Goal: Task Accomplishment & Management: Use online tool/utility

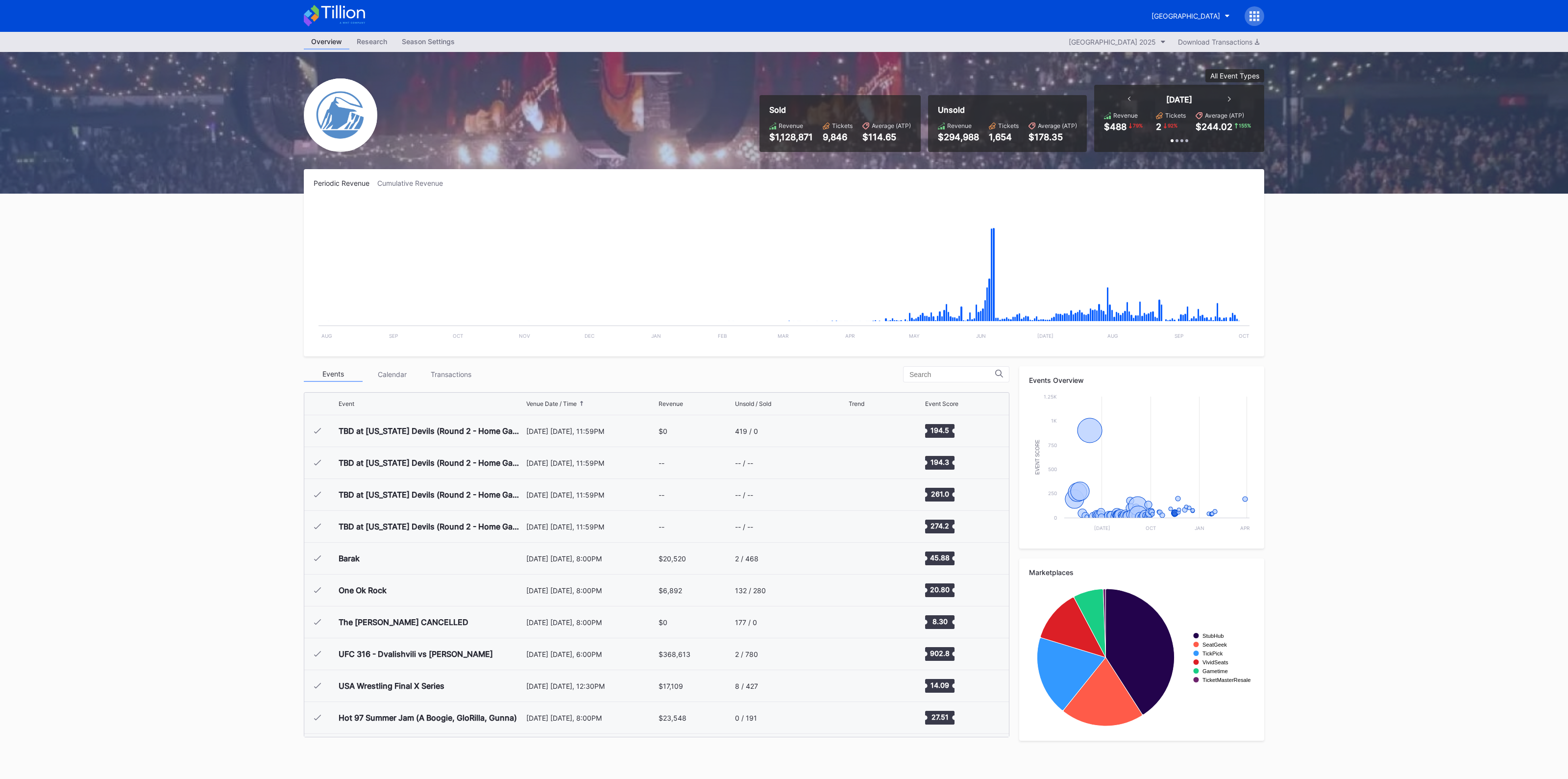
scroll to position [1625, 0]
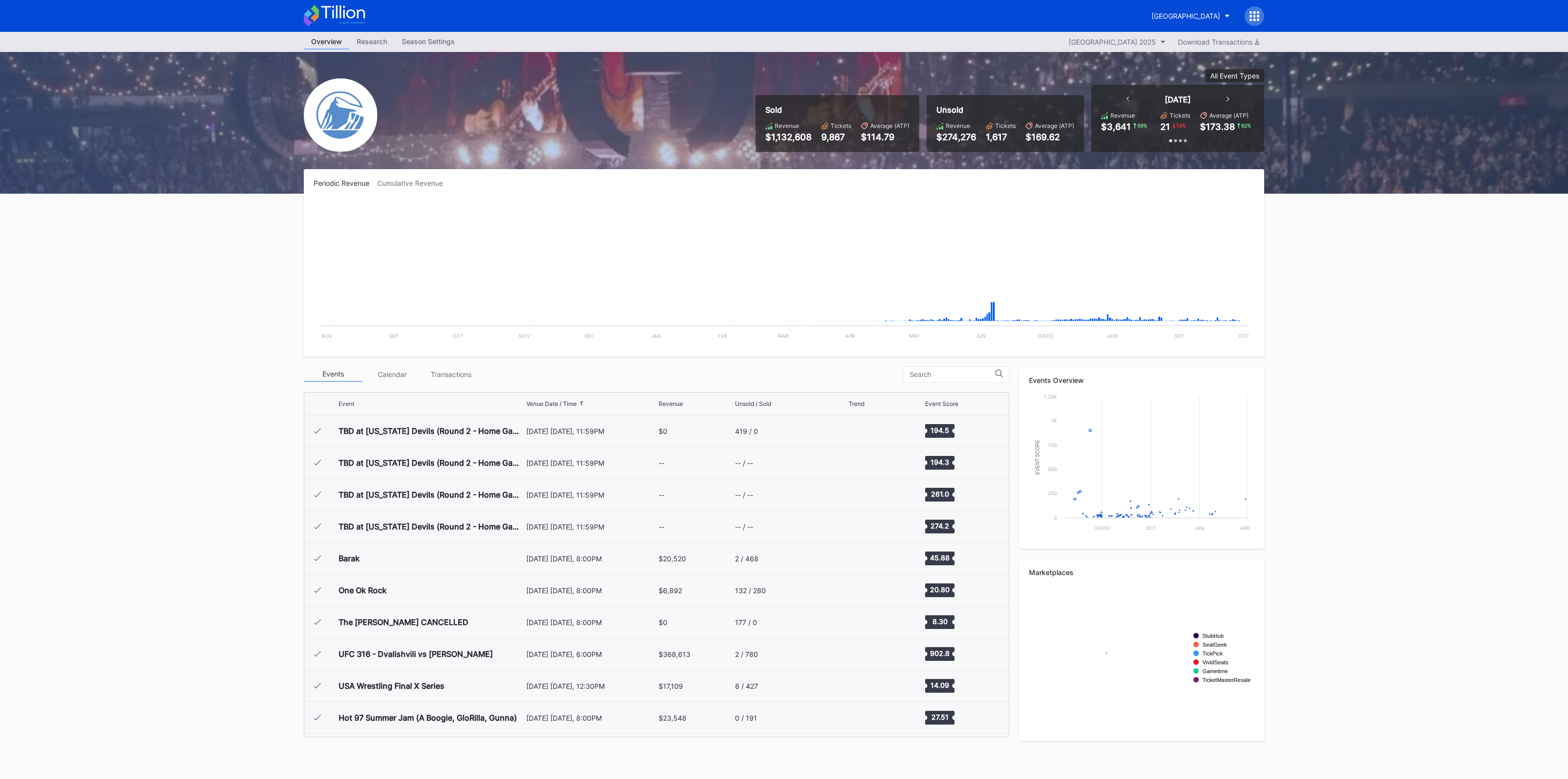
scroll to position [1625, 0]
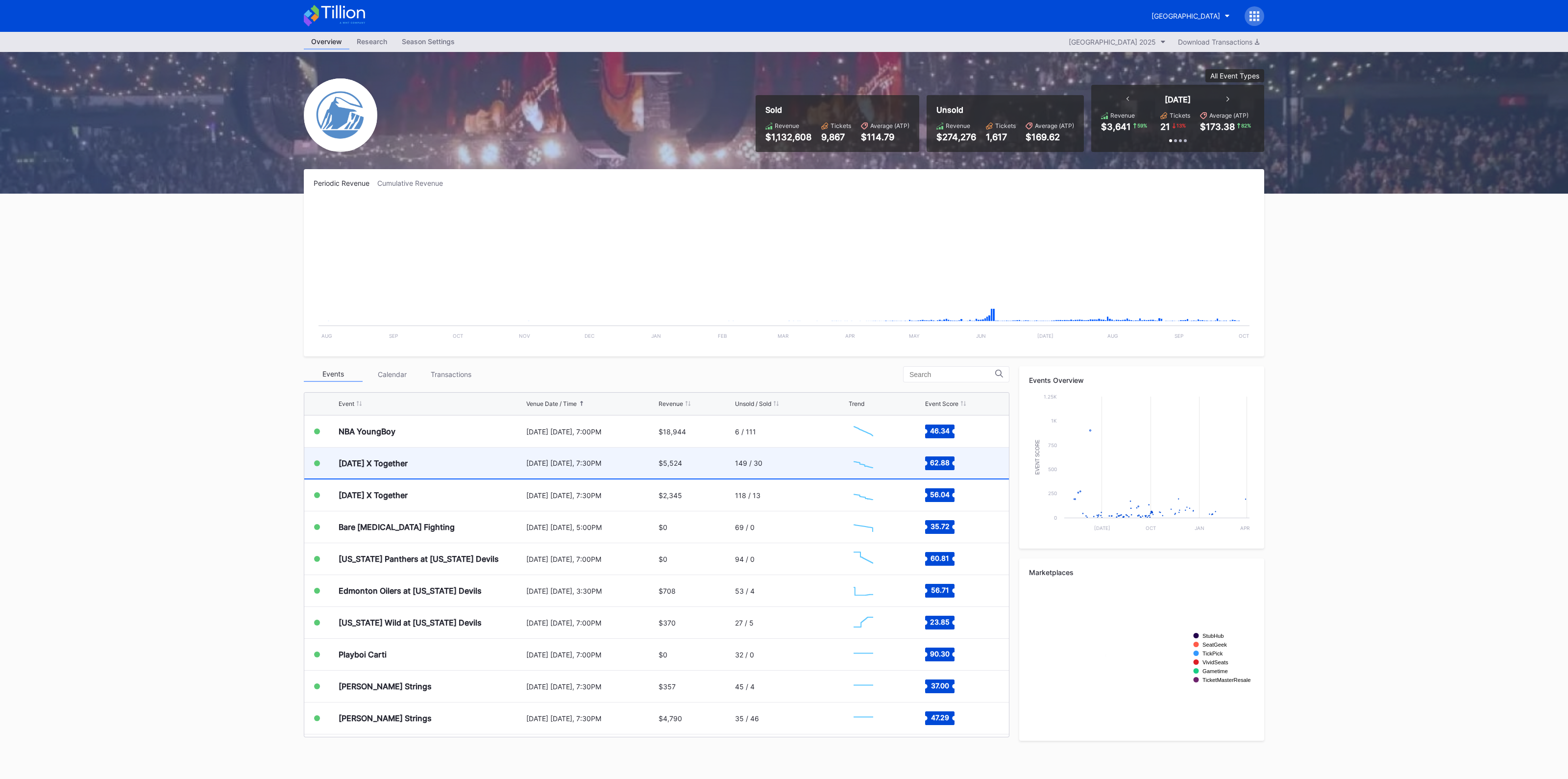
click at [779, 463] on div "149 / 30" at bounding box center [791, 463] width 111 height 31
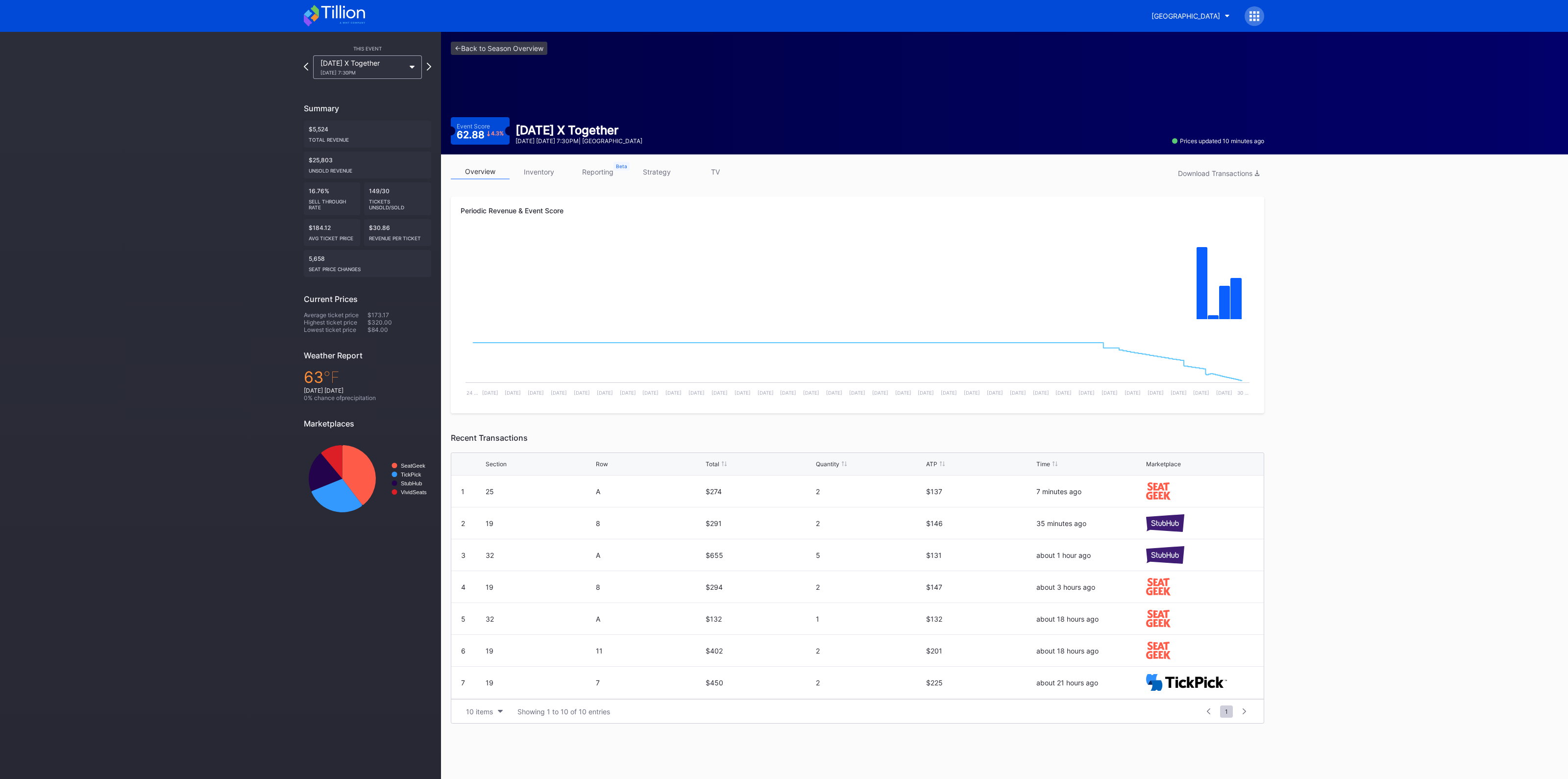
click at [543, 173] on link "inventory" at bounding box center [539, 172] width 59 height 15
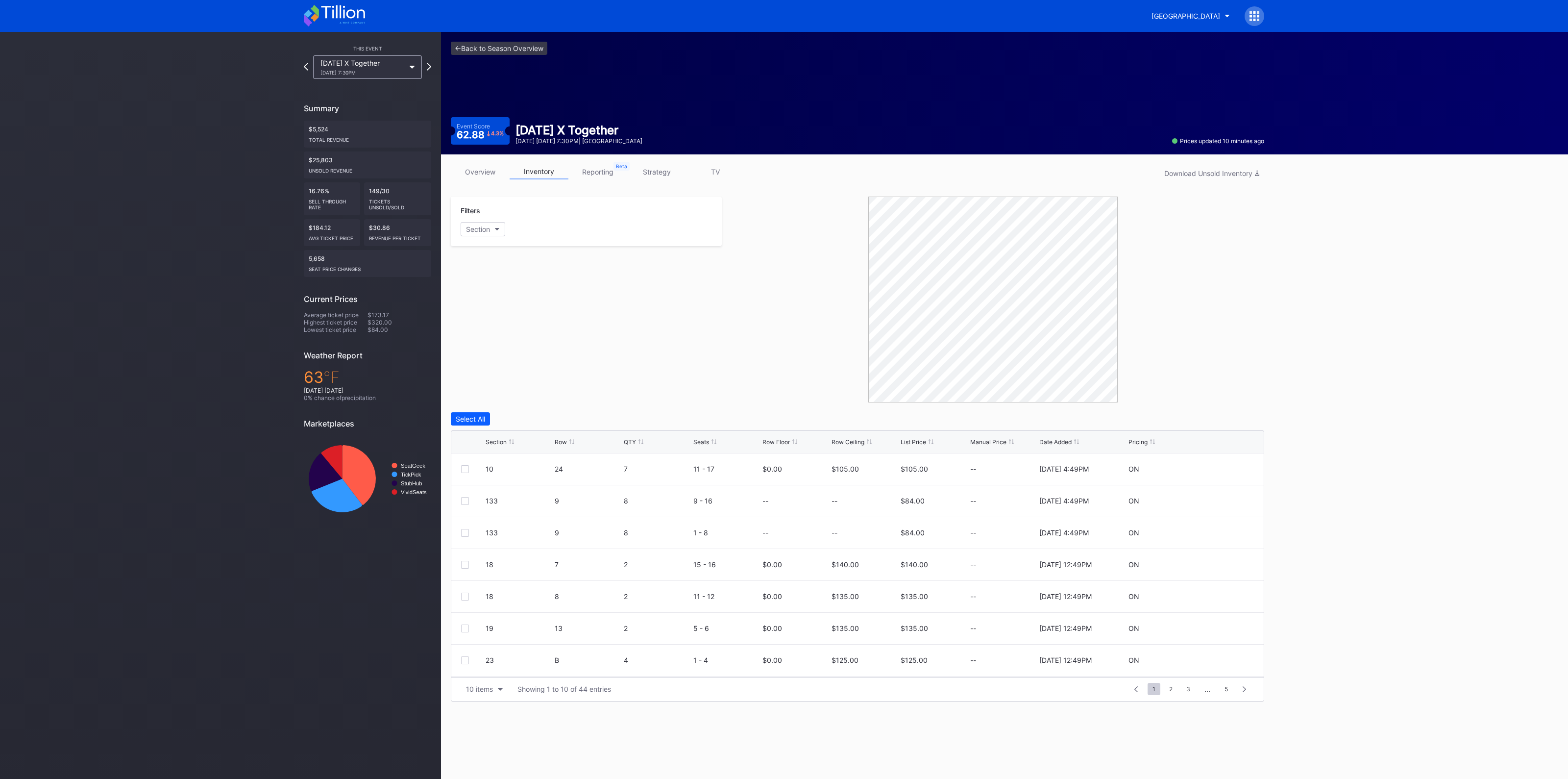
click at [492, 444] on div "Section" at bounding box center [496, 442] width 21 height 7
click at [514, 47] on link "<- Back to Season Overview" at bounding box center [499, 48] width 97 height 13
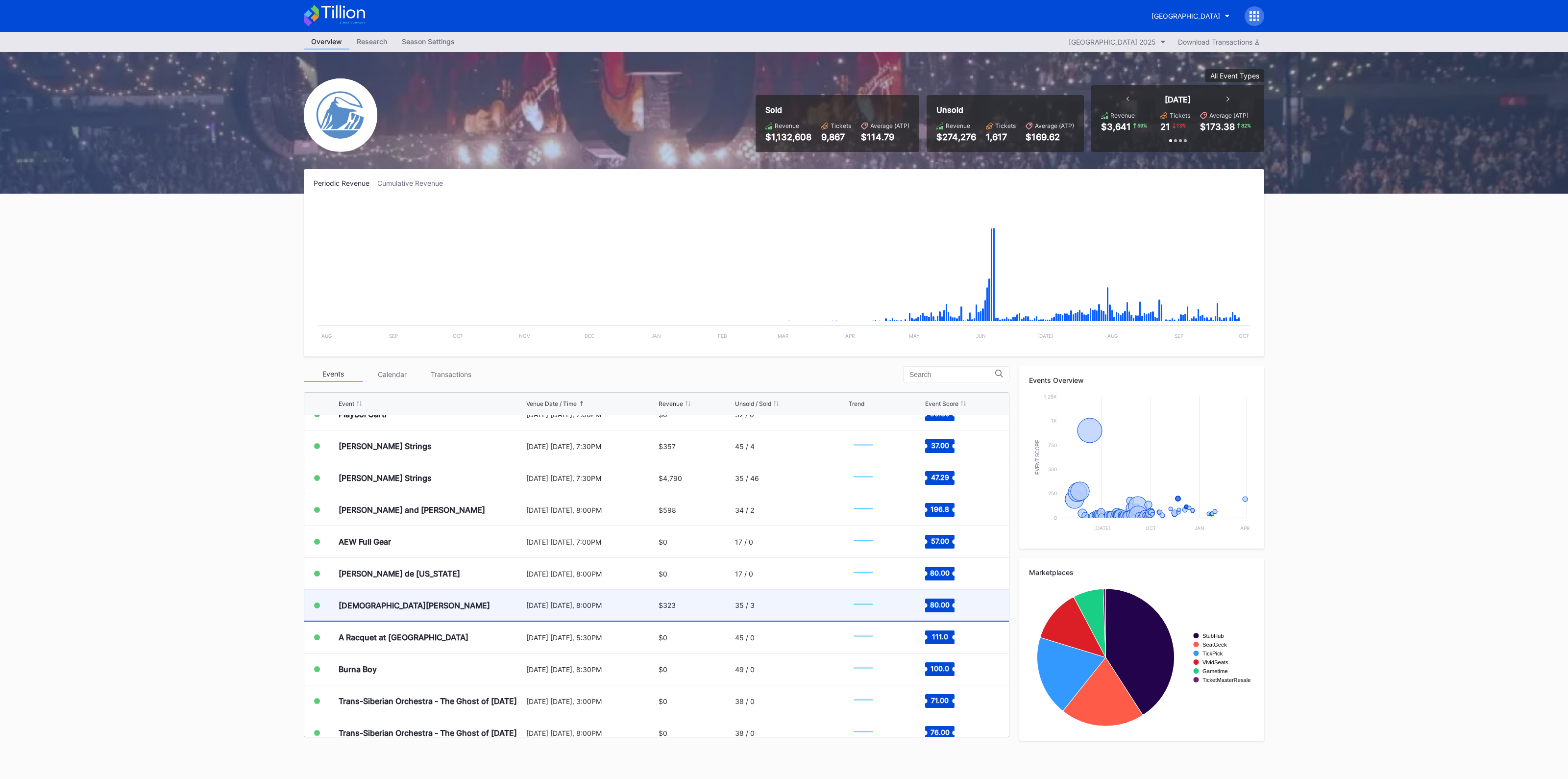
scroll to position [1870, 0]
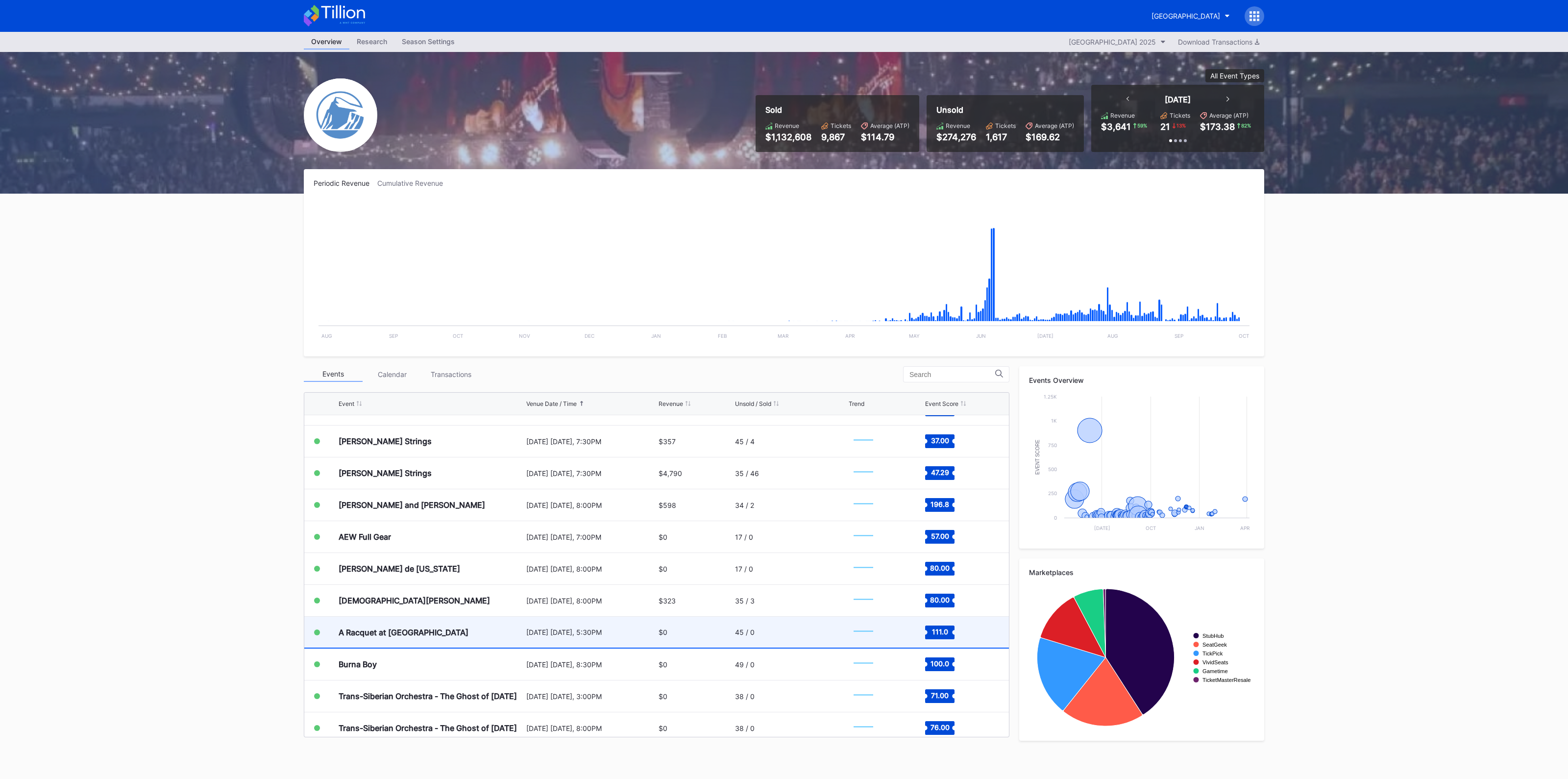
click at [612, 631] on div "[DATE] [DATE], 5:30PM" at bounding box center [591, 632] width 130 height 9
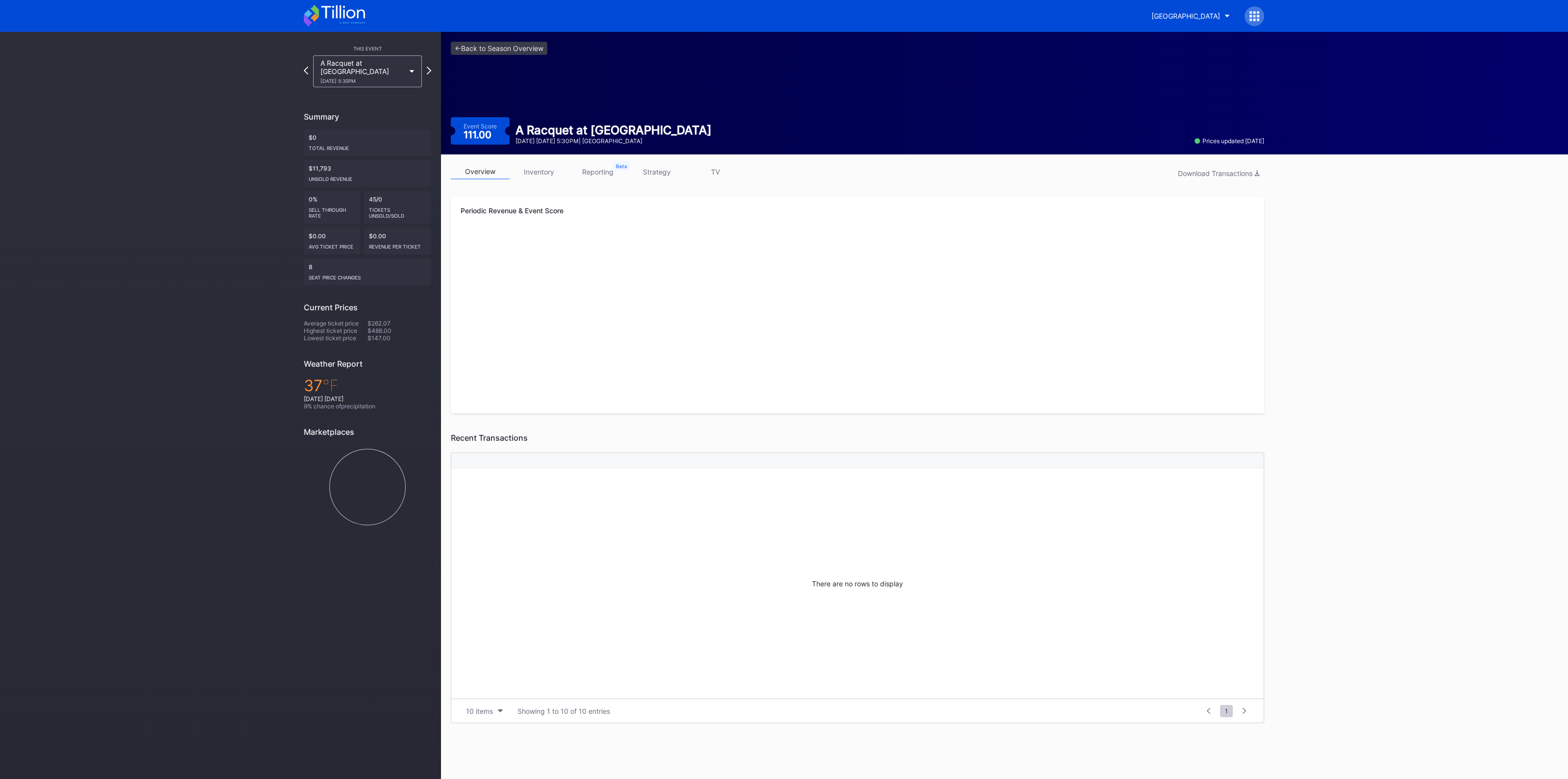
click at [536, 175] on link "inventory" at bounding box center [539, 172] width 59 height 15
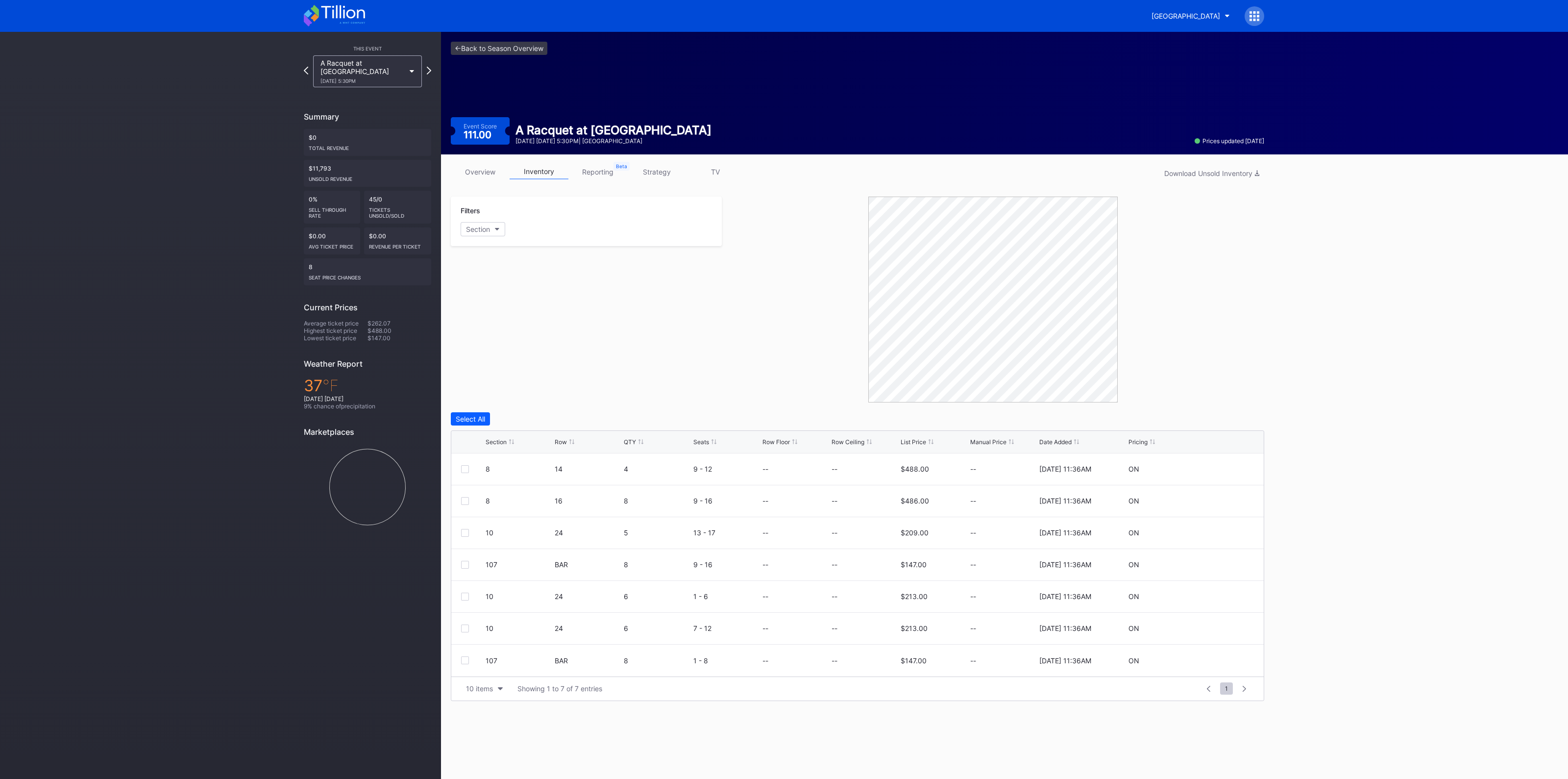
click at [500, 436] on div "Section Row QTY Seats Row Floor Row Ceiling List Price Manual Price Date Added …" at bounding box center [857, 442] width 813 height 23
click at [1223, 498] on icon at bounding box center [1225, 501] width 7 height 7
click at [863, 508] on input at bounding box center [864, 504] width 66 height 19
type input "360"
click at [1240, 501] on div "Save" at bounding box center [1239, 505] width 16 height 9
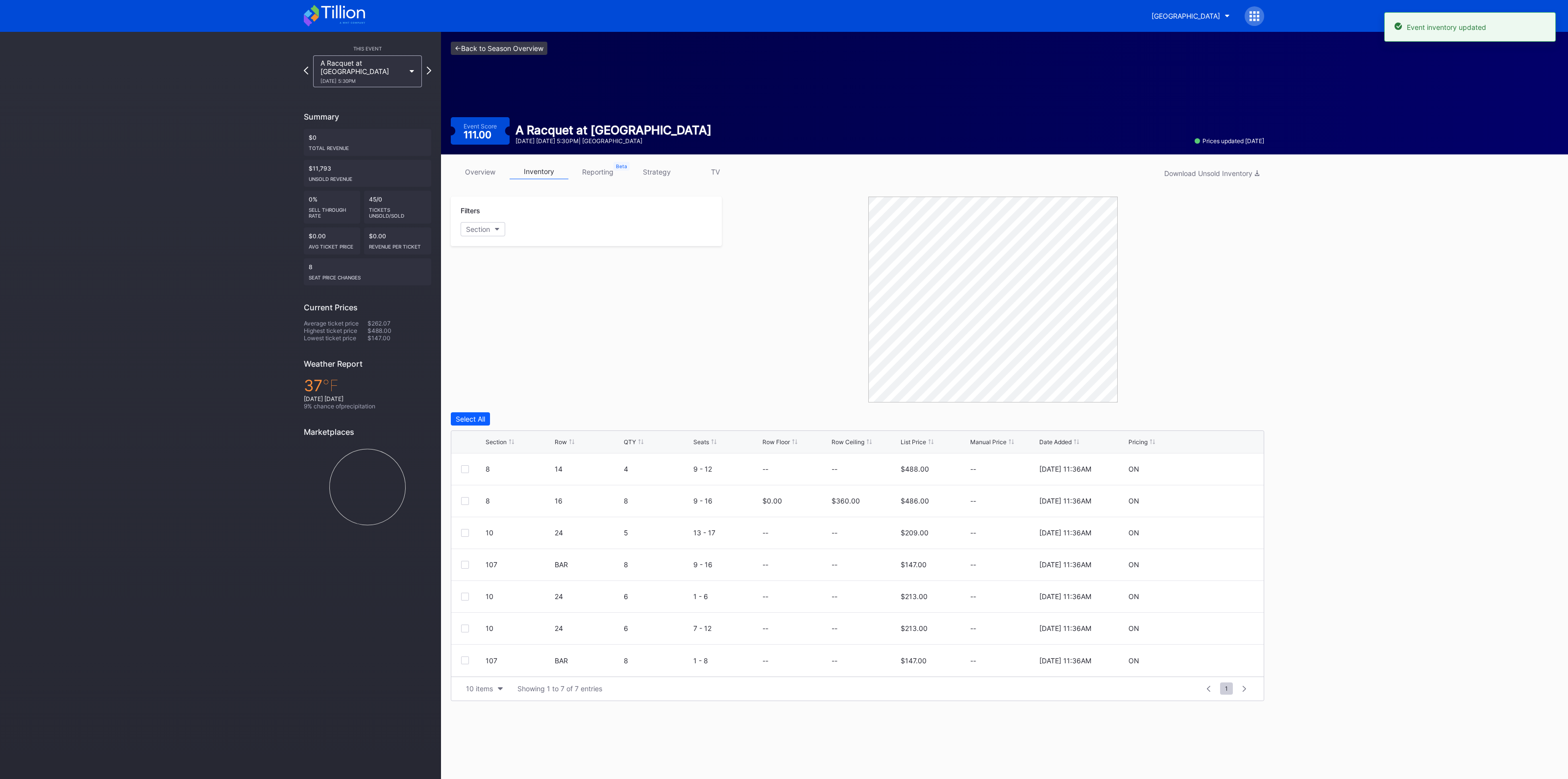
click at [500, 46] on link "<- Back to Season Overview" at bounding box center [499, 48] width 97 height 13
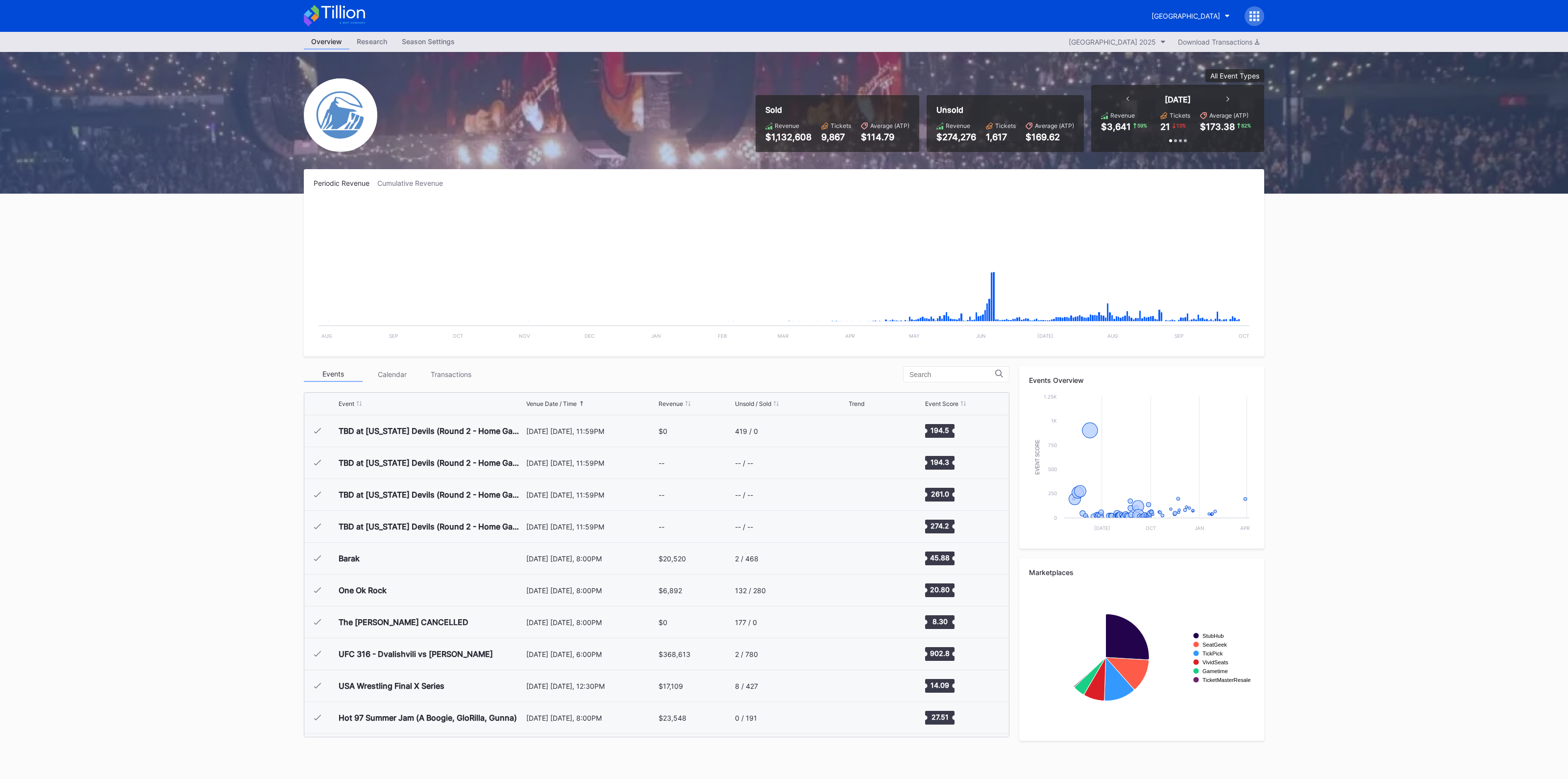
scroll to position [1625, 0]
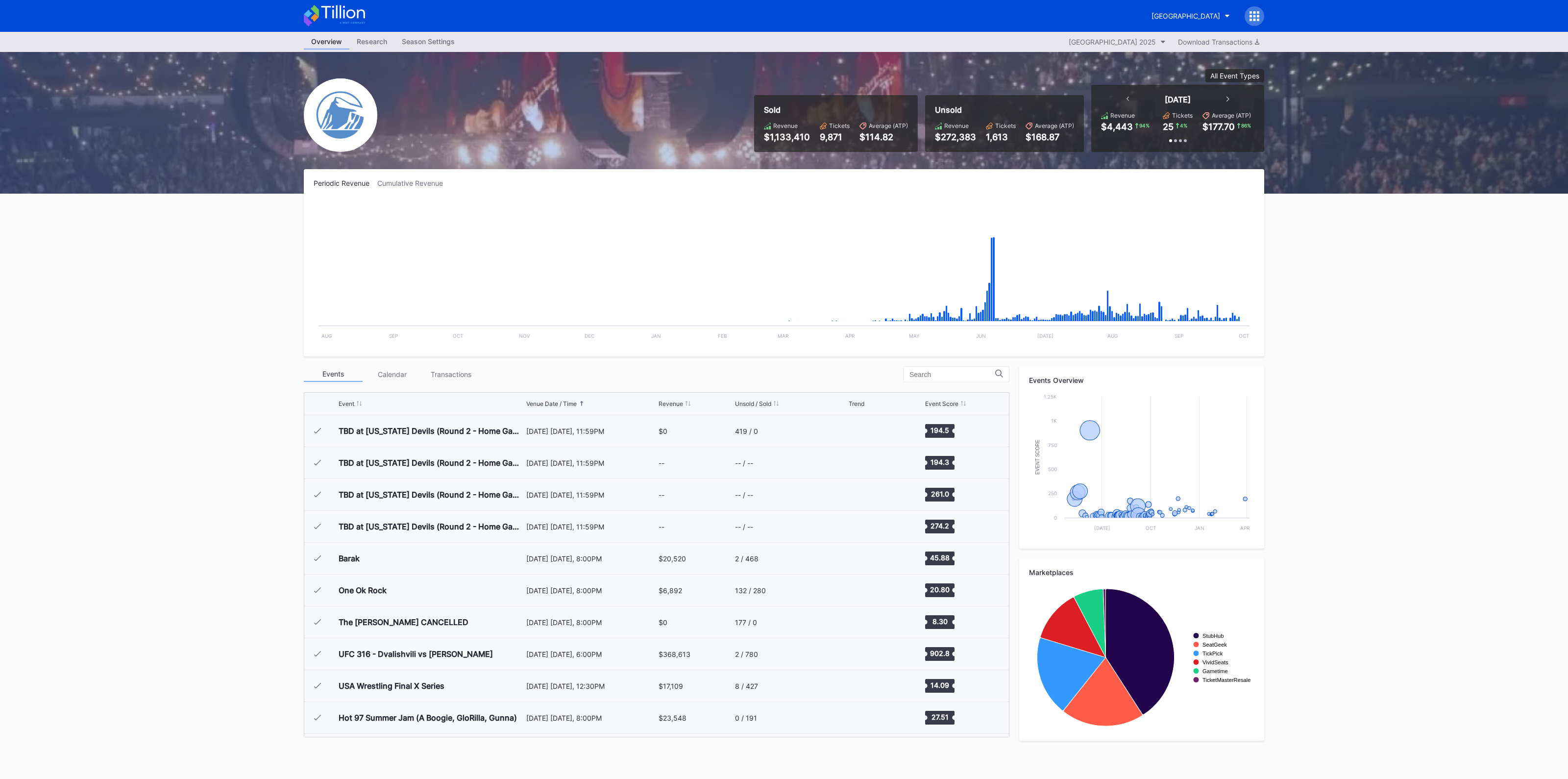
scroll to position [1625, 0]
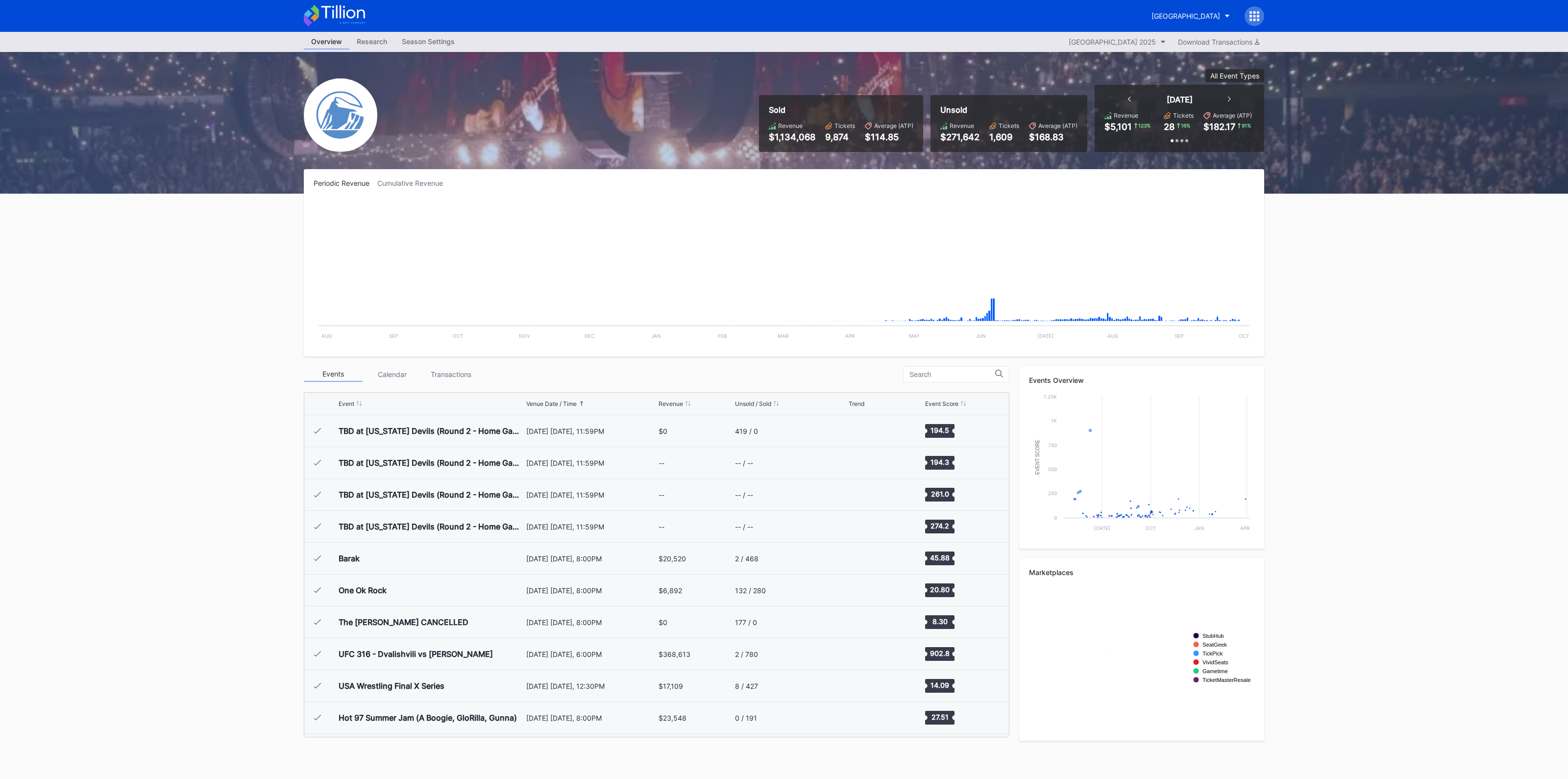
scroll to position [1625, 0]
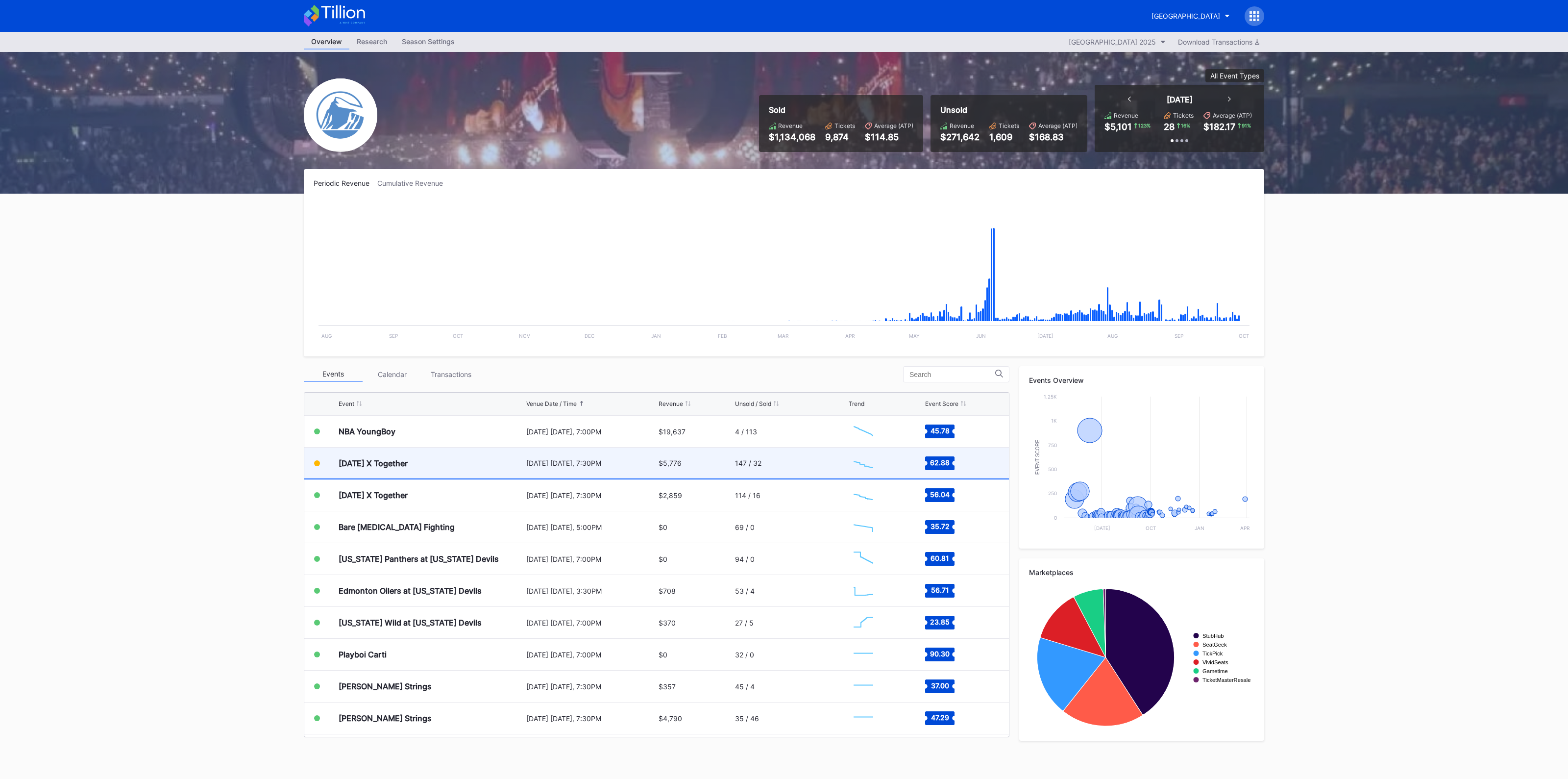
click at [547, 464] on div "[DATE] [DATE], 7:30PM" at bounding box center [591, 463] width 130 height 9
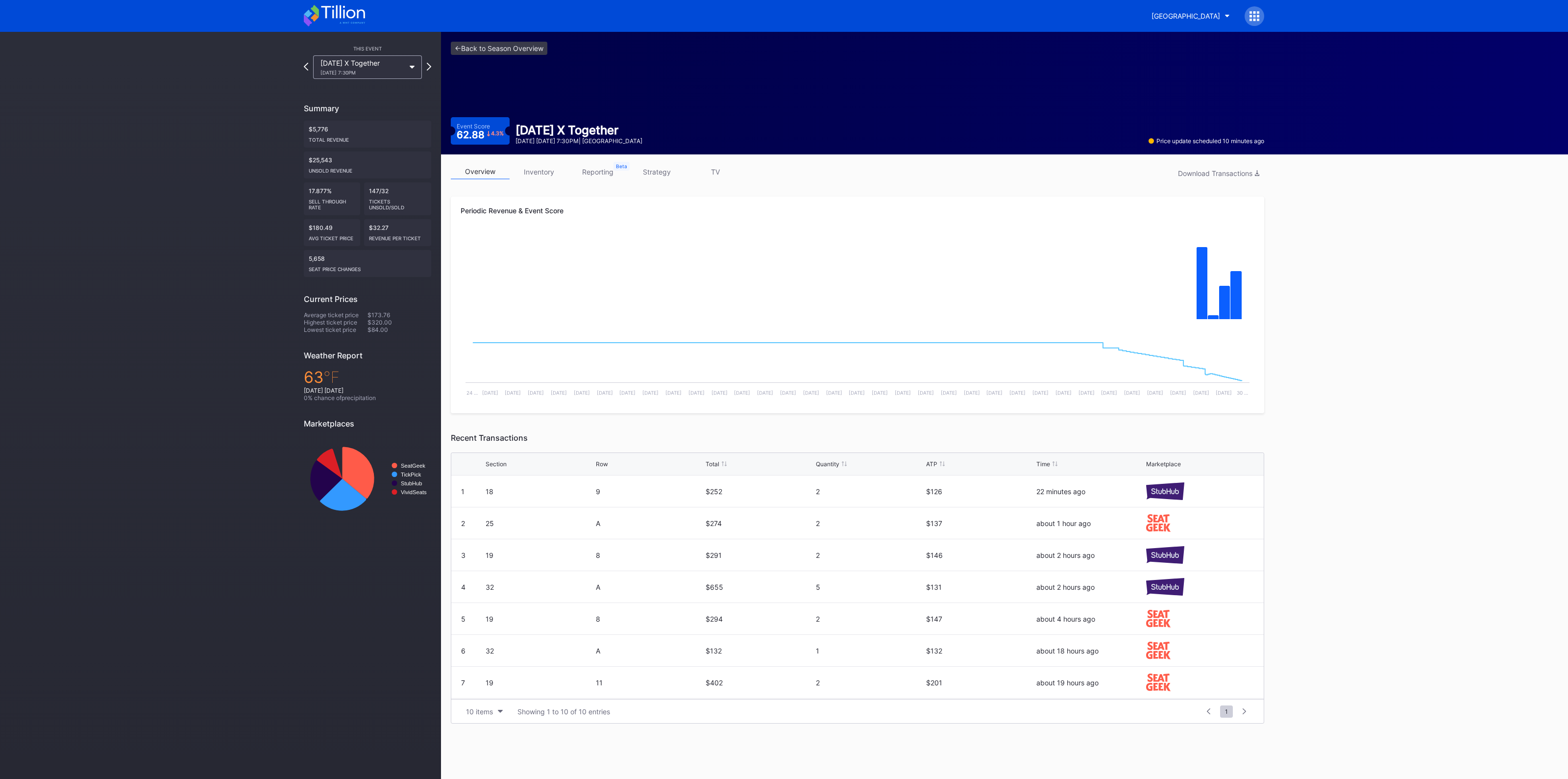
click at [666, 172] on link "strategy" at bounding box center [656, 172] width 59 height 15
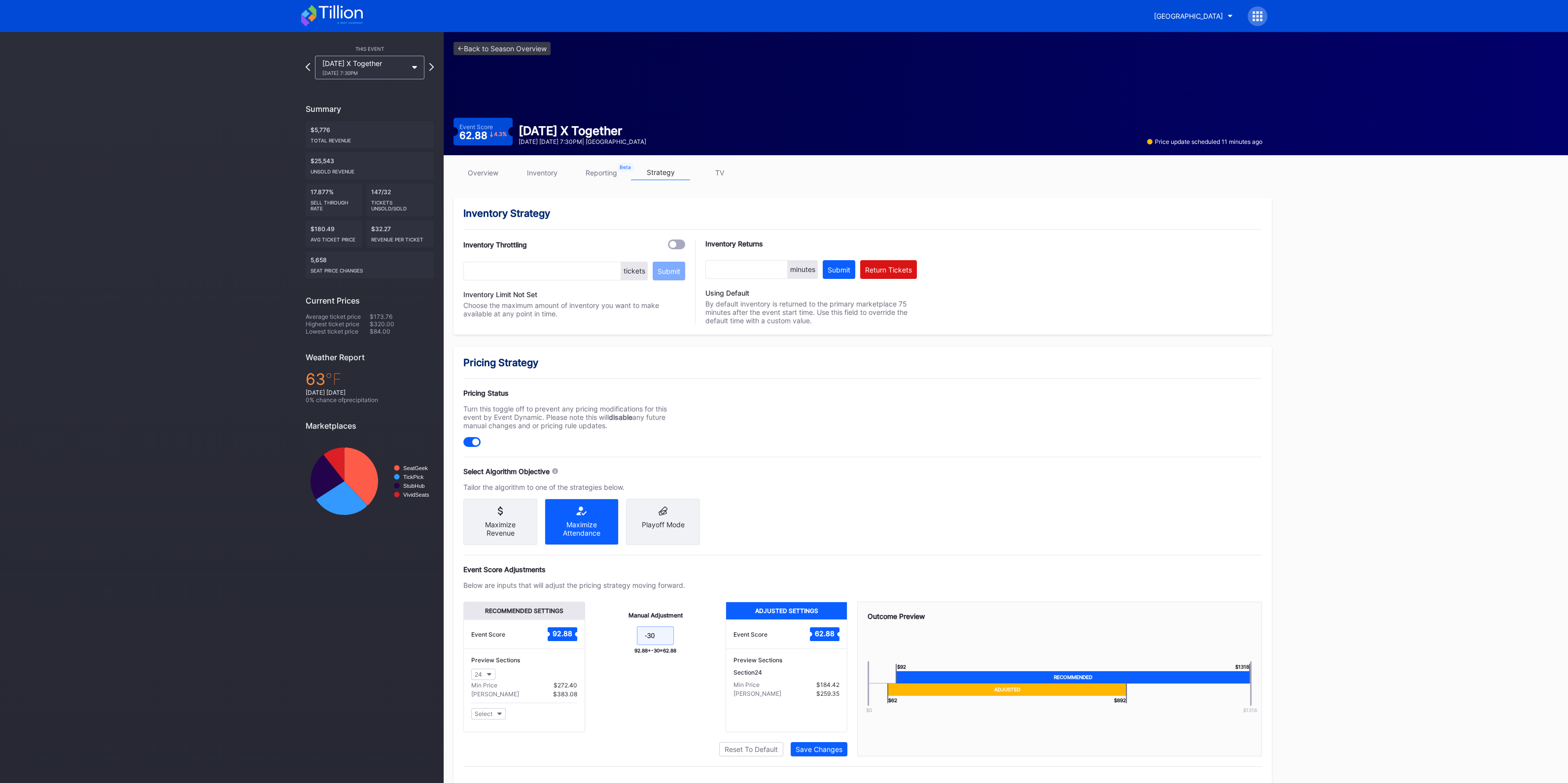
click at [648, 642] on input "-30" at bounding box center [655, 635] width 37 height 19
click at [658, 640] on input "-30" at bounding box center [655, 635] width 37 height 19
type input "-40"
click at [830, 749] on div "Save Changes" at bounding box center [819, 749] width 47 height 9
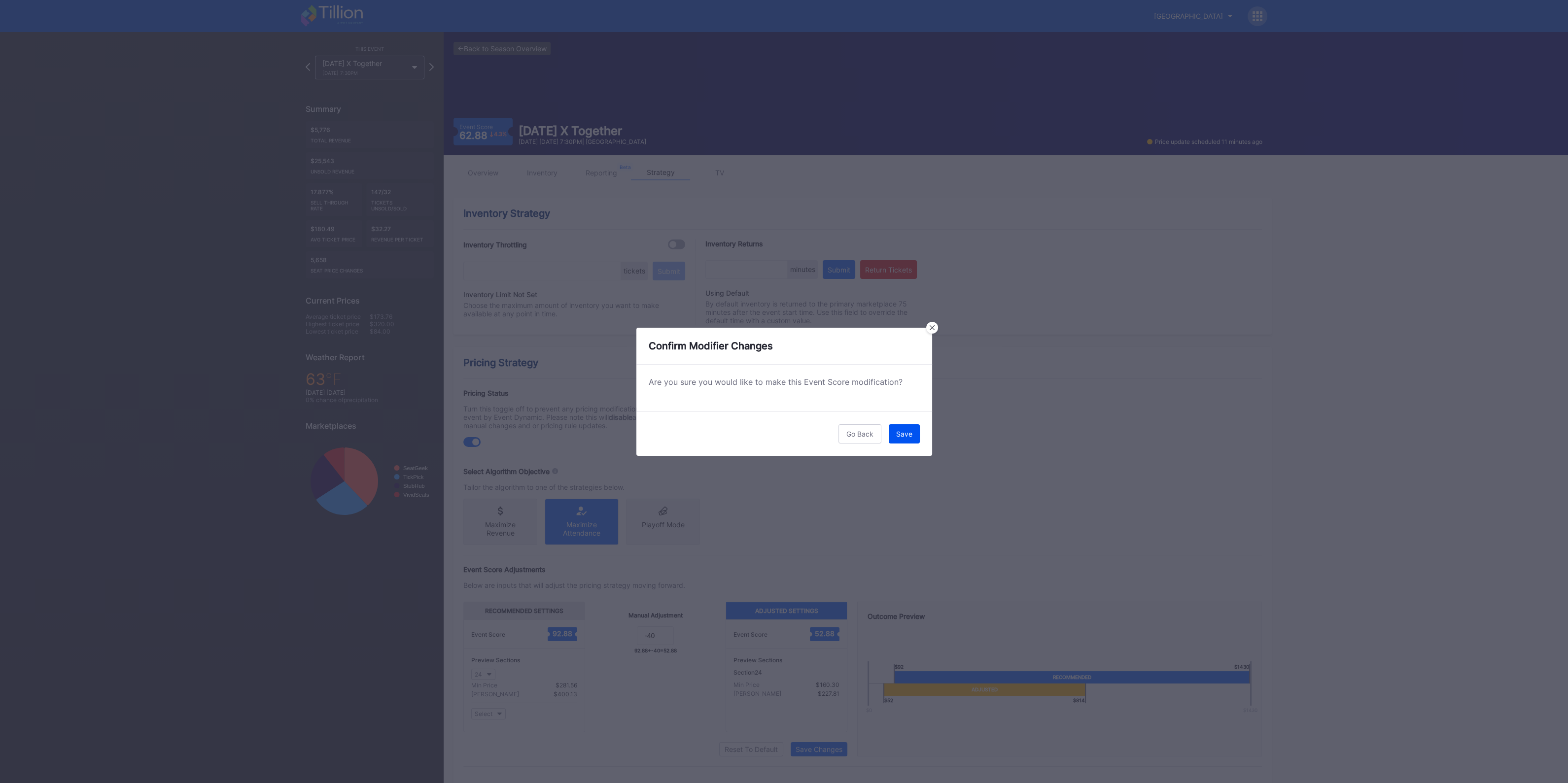
click at [909, 437] on div "Save" at bounding box center [904, 434] width 17 height 9
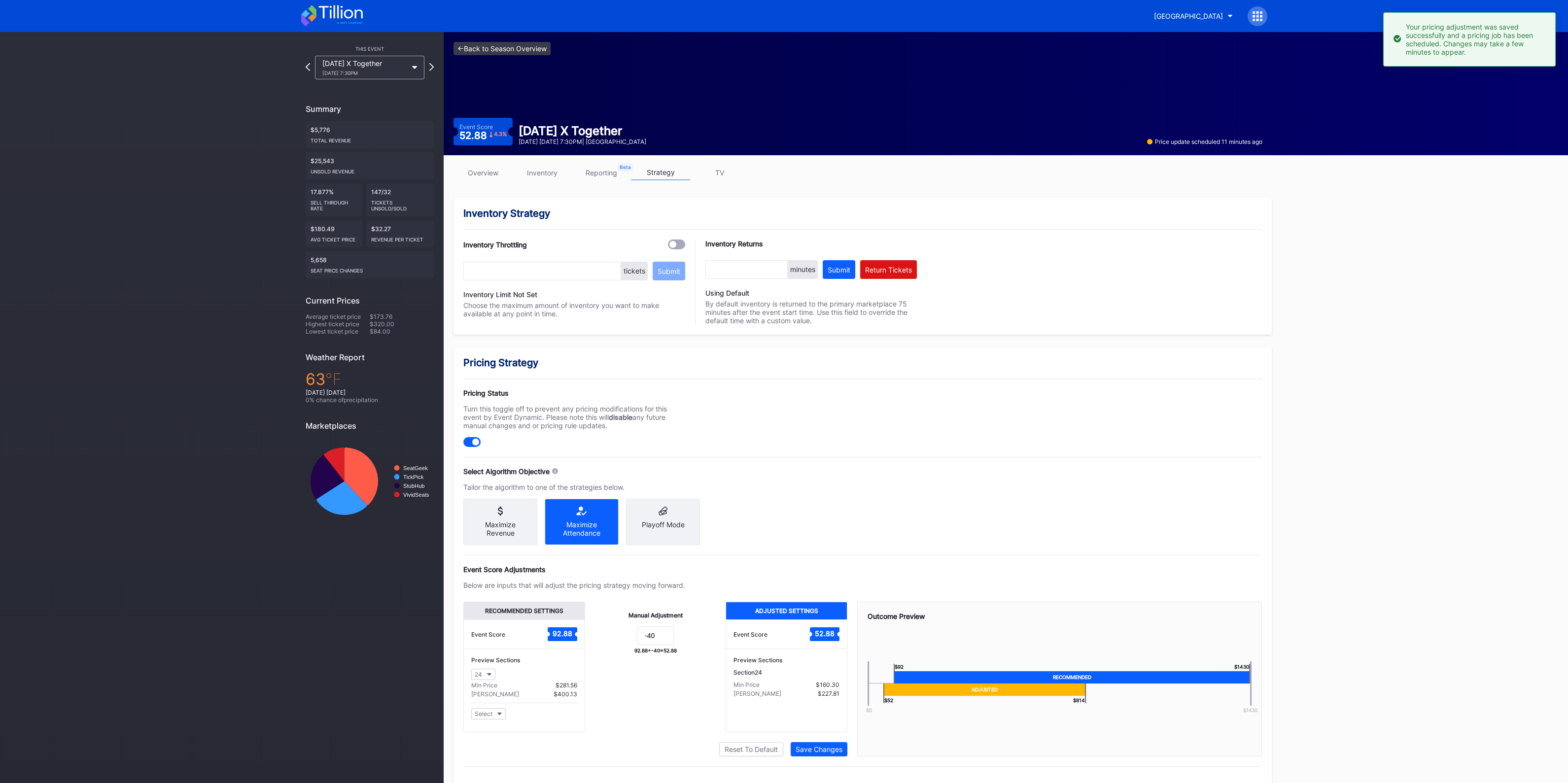
click at [508, 49] on link "<- Back to Season Overview" at bounding box center [502, 48] width 97 height 13
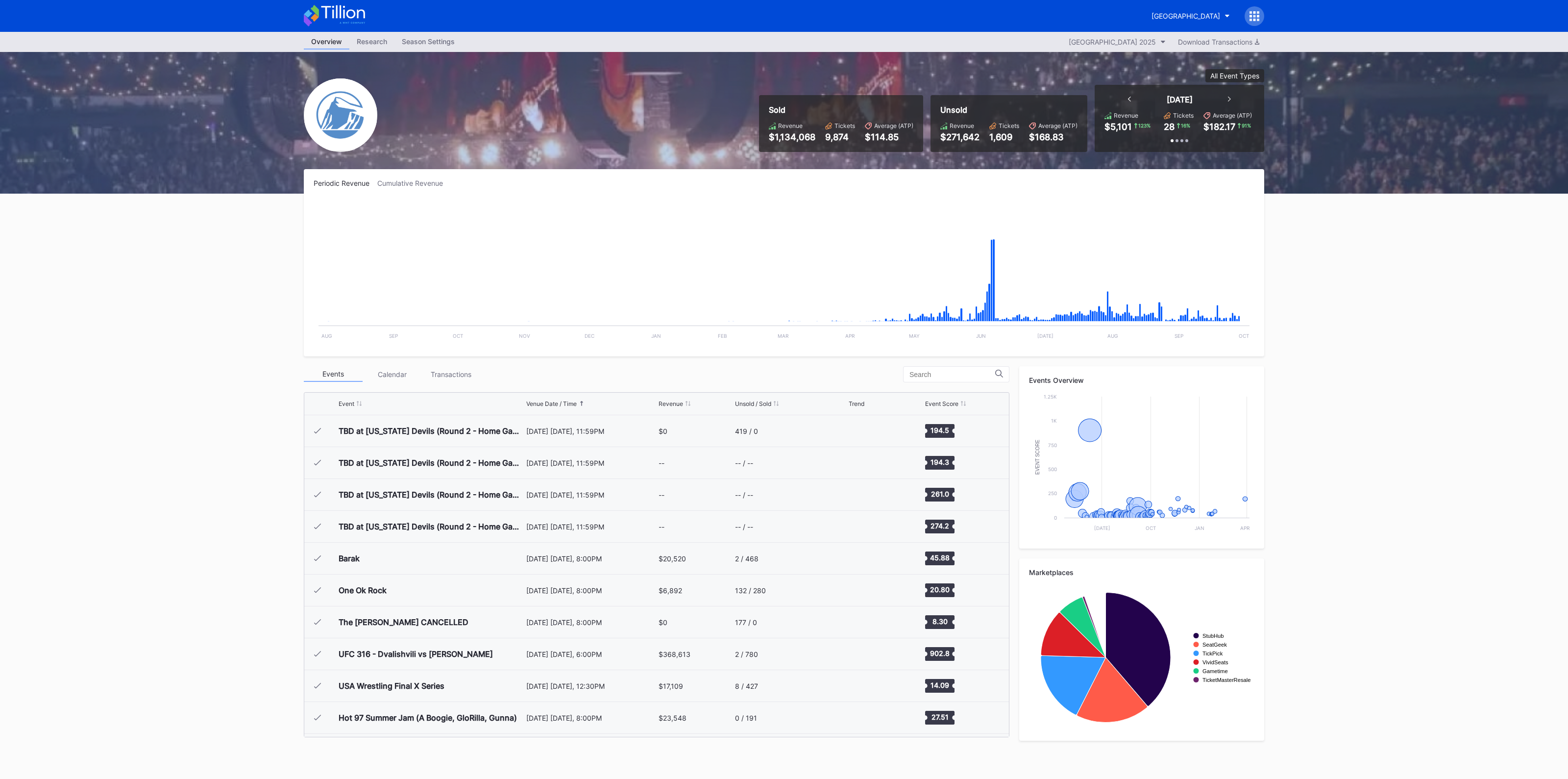
scroll to position [1625, 0]
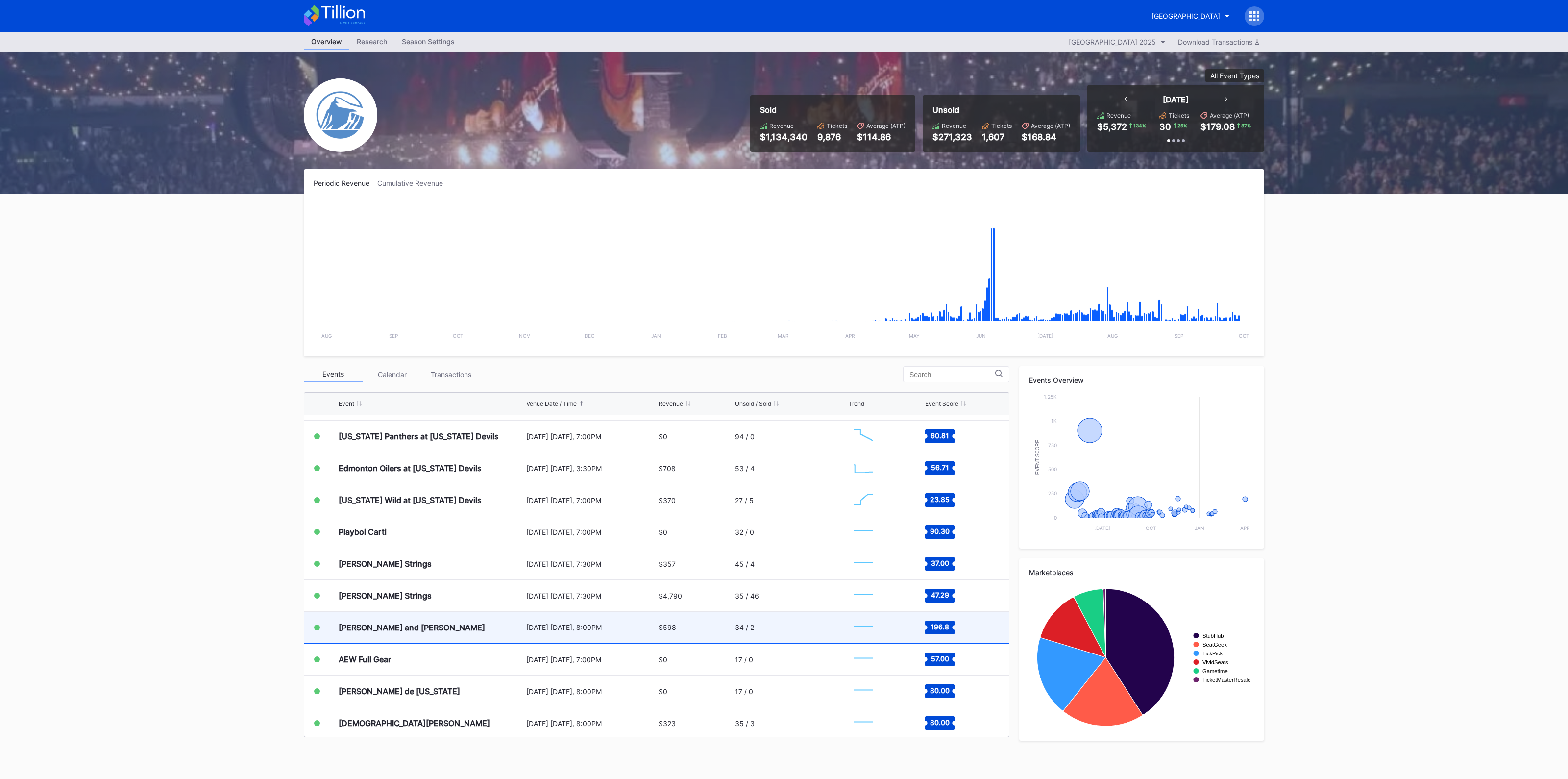
scroll to position [1809, 0]
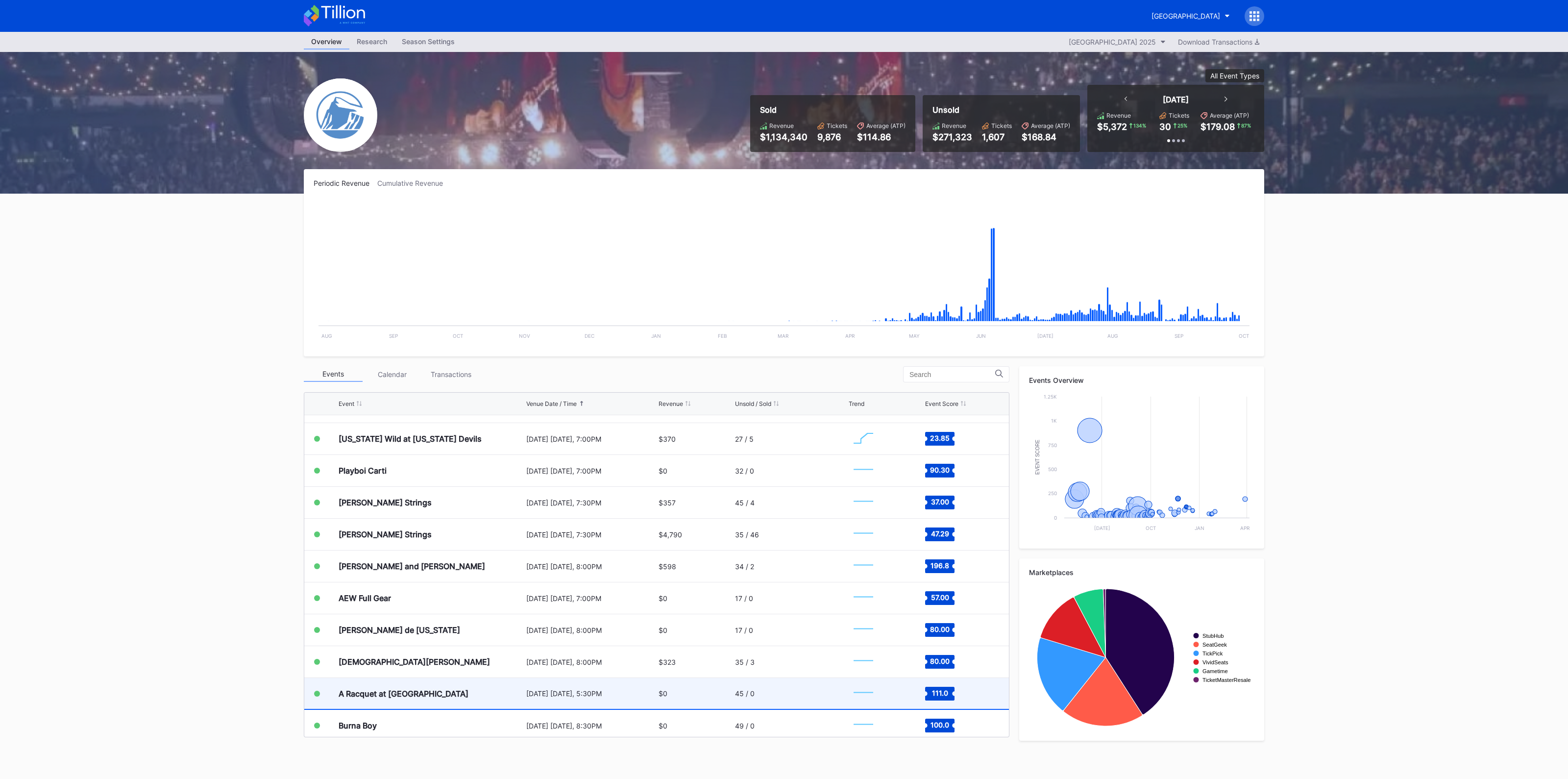
click at [718, 692] on div "$0" at bounding box center [696, 693] width 74 height 31
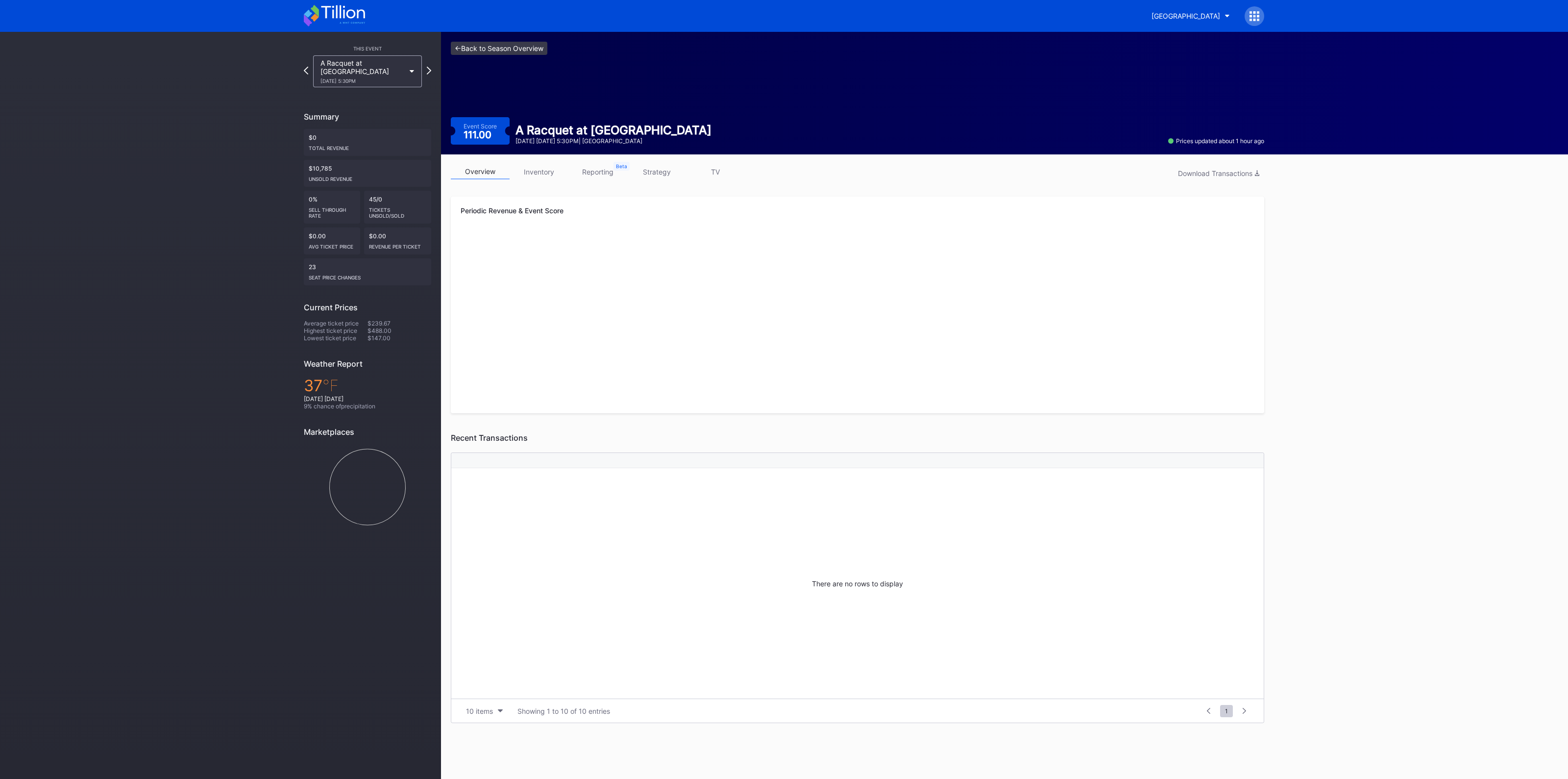
click at [509, 49] on link "<- Back to Season Overview" at bounding box center [499, 48] width 97 height 13
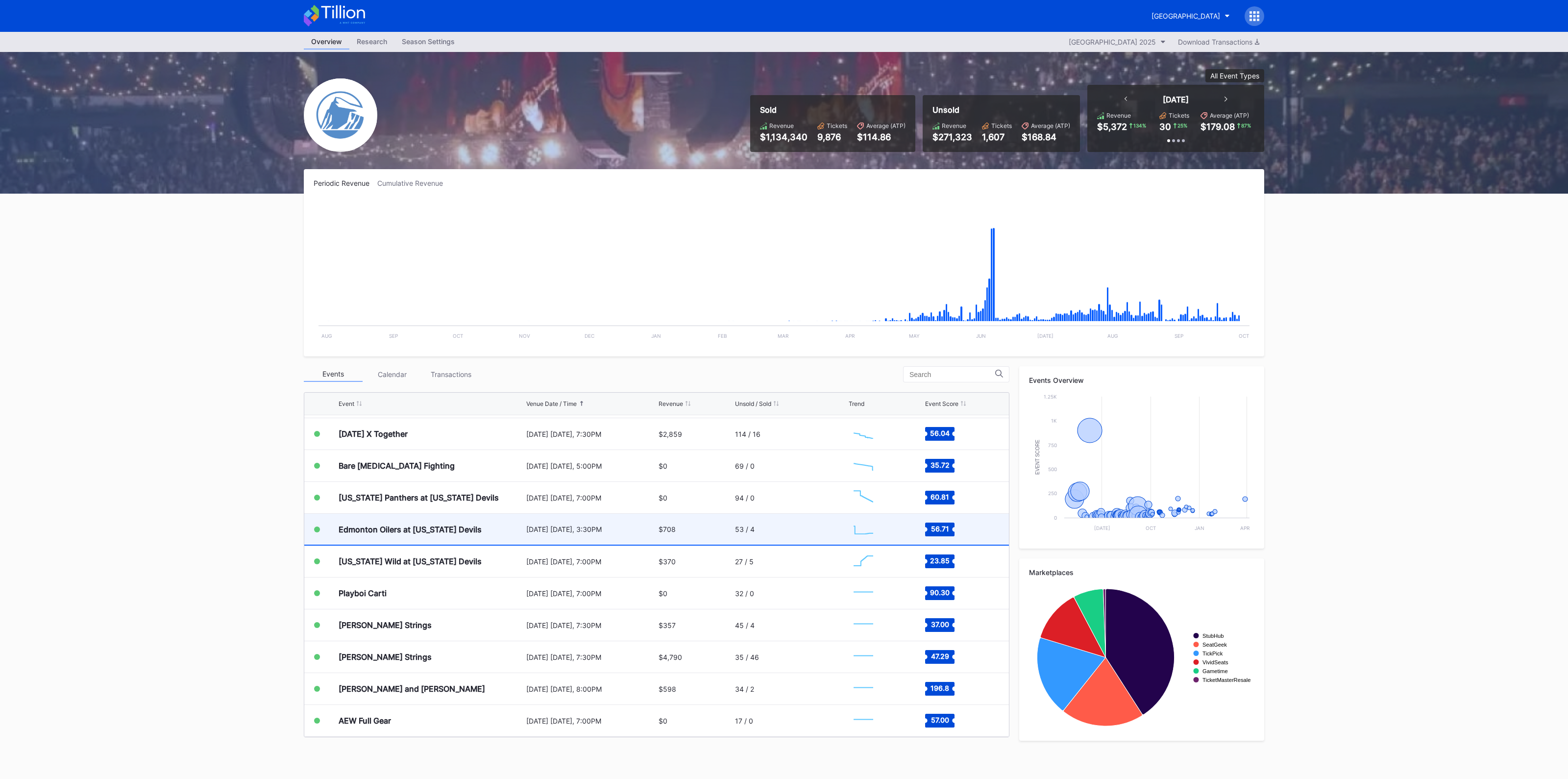
scroll to position [1625, 0]
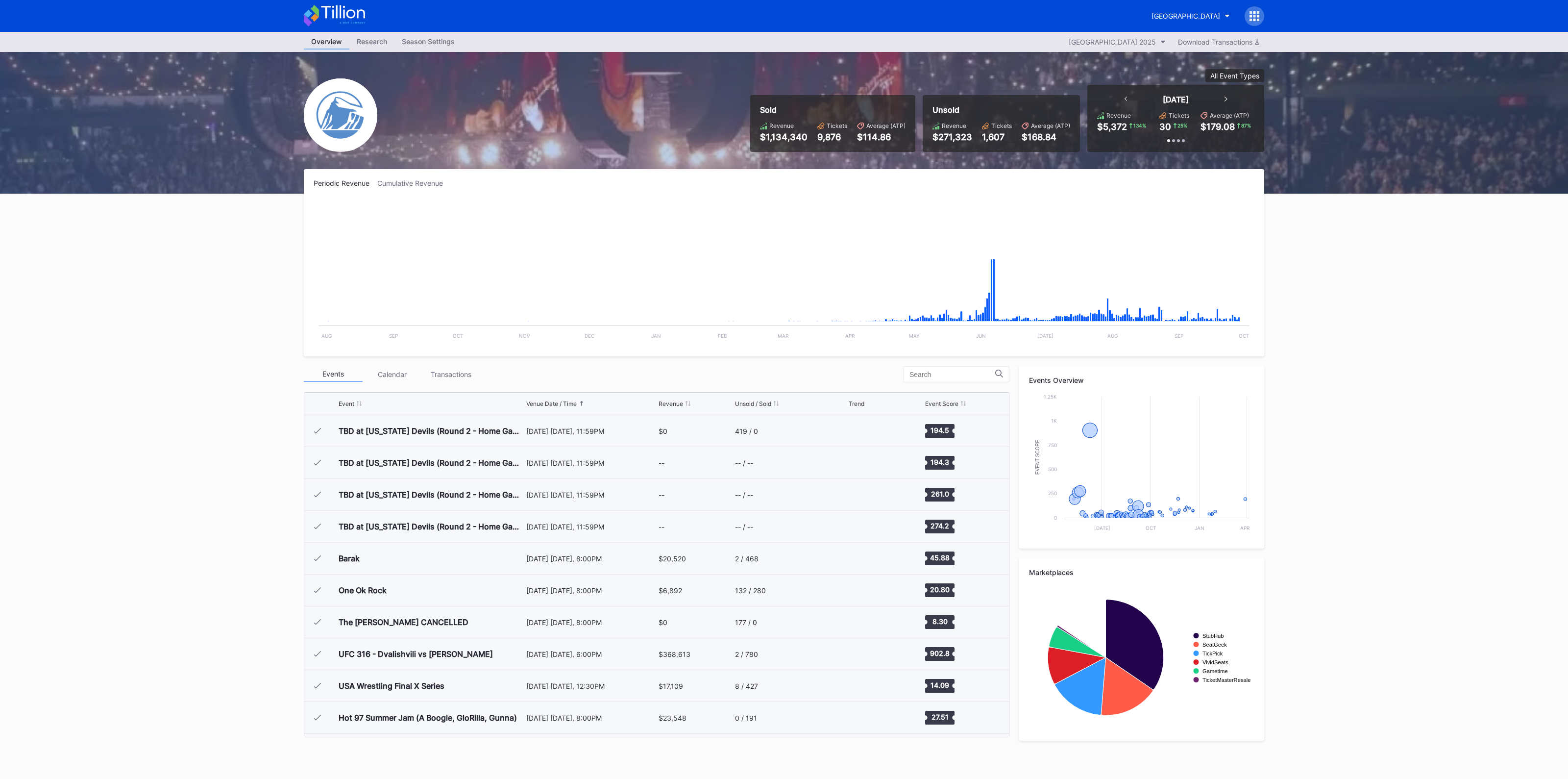
scroll to position [1625, 0]
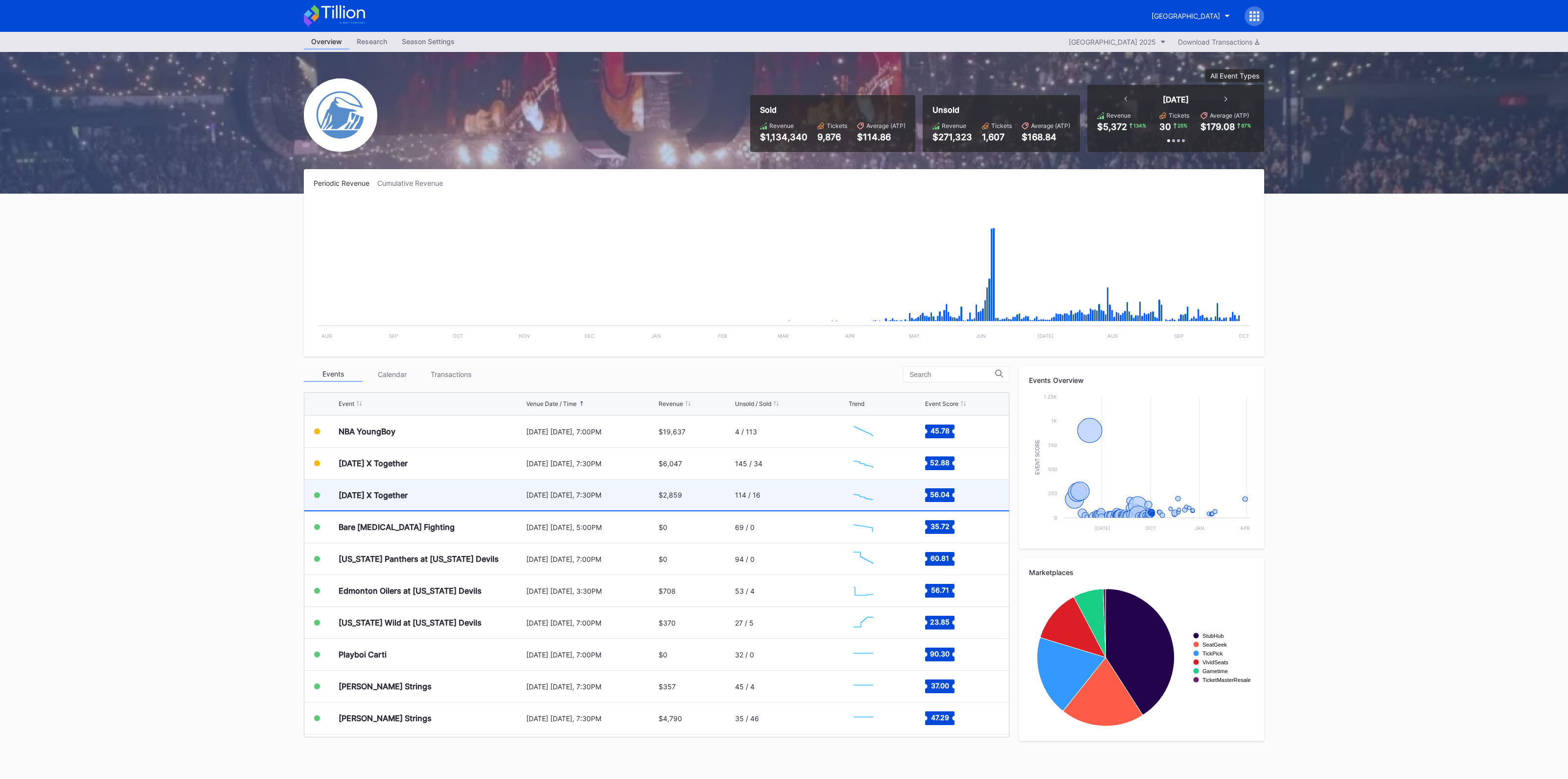
click at [759, 495] on div "114 / 16" at bounding box center [791, 495] width 111 height 31
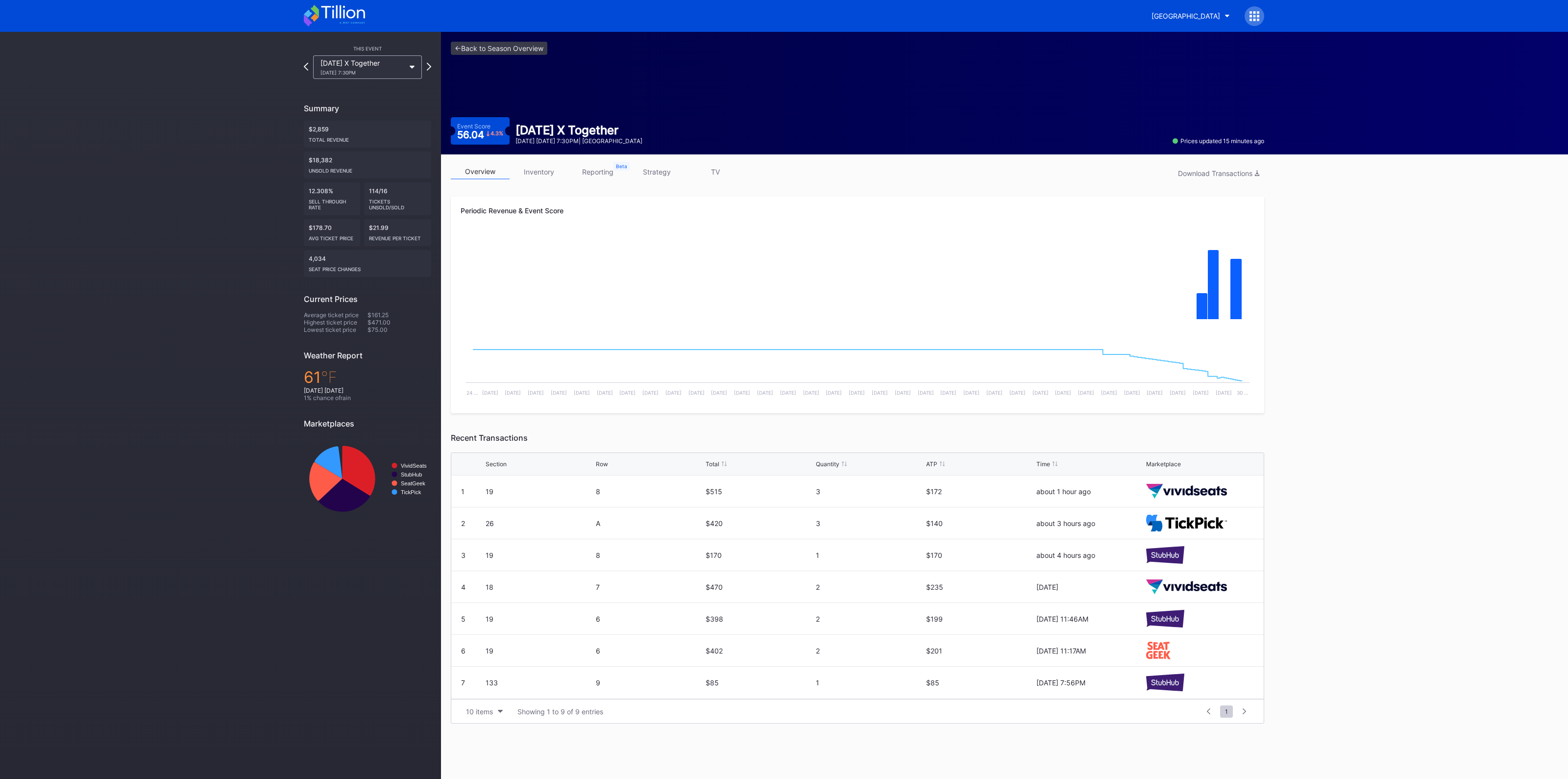
click at [655, 167] on link "strategy" at bounding box center [656, 172] width 59 height 15
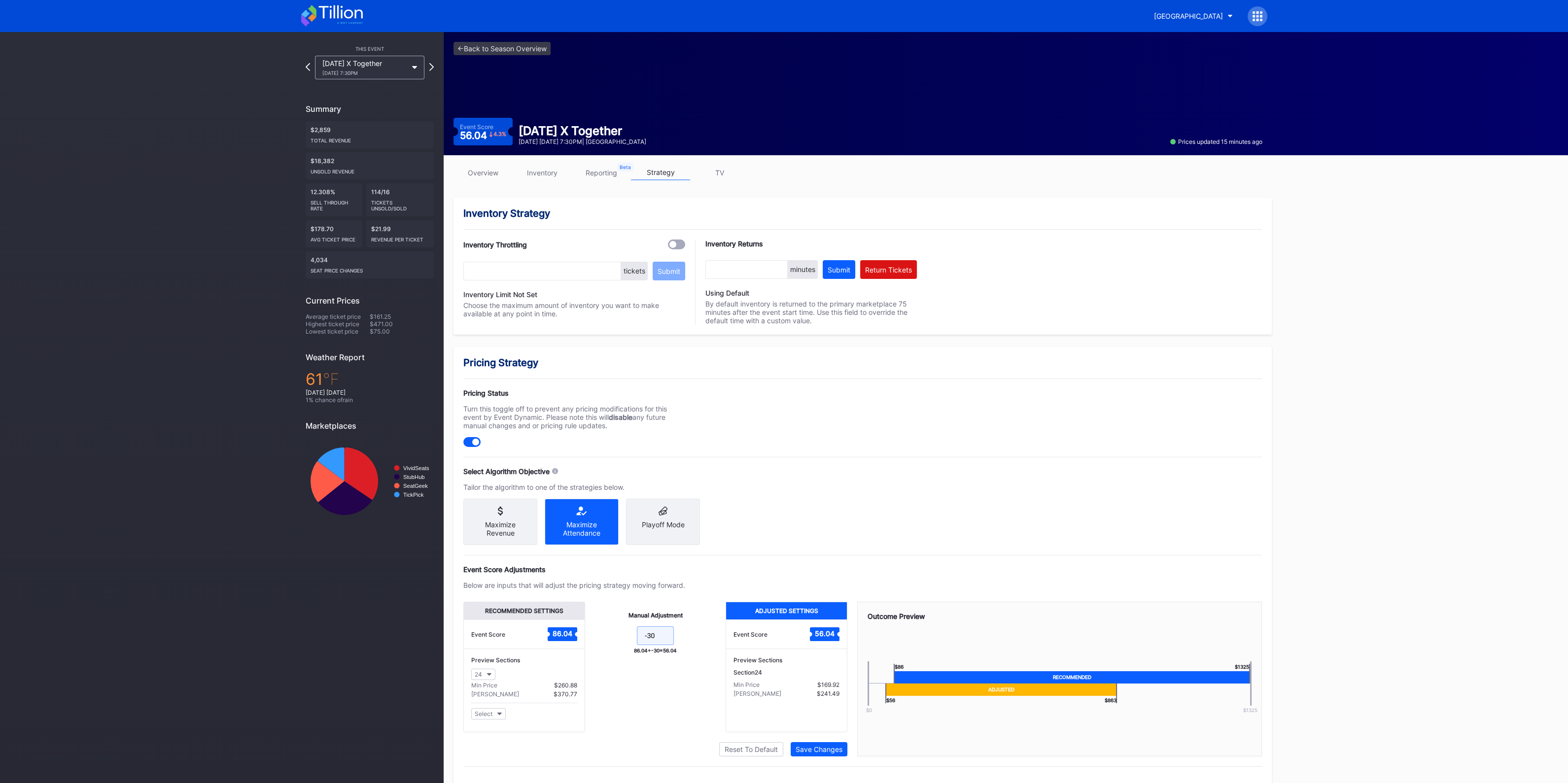
click at [652, 637] on input "-30" at bounding box center [655, 635] width 37 height 19
type input "-40"
click at [809, 746] on button "Save Changes" at bounding box center [819, 749] width 57 height 14
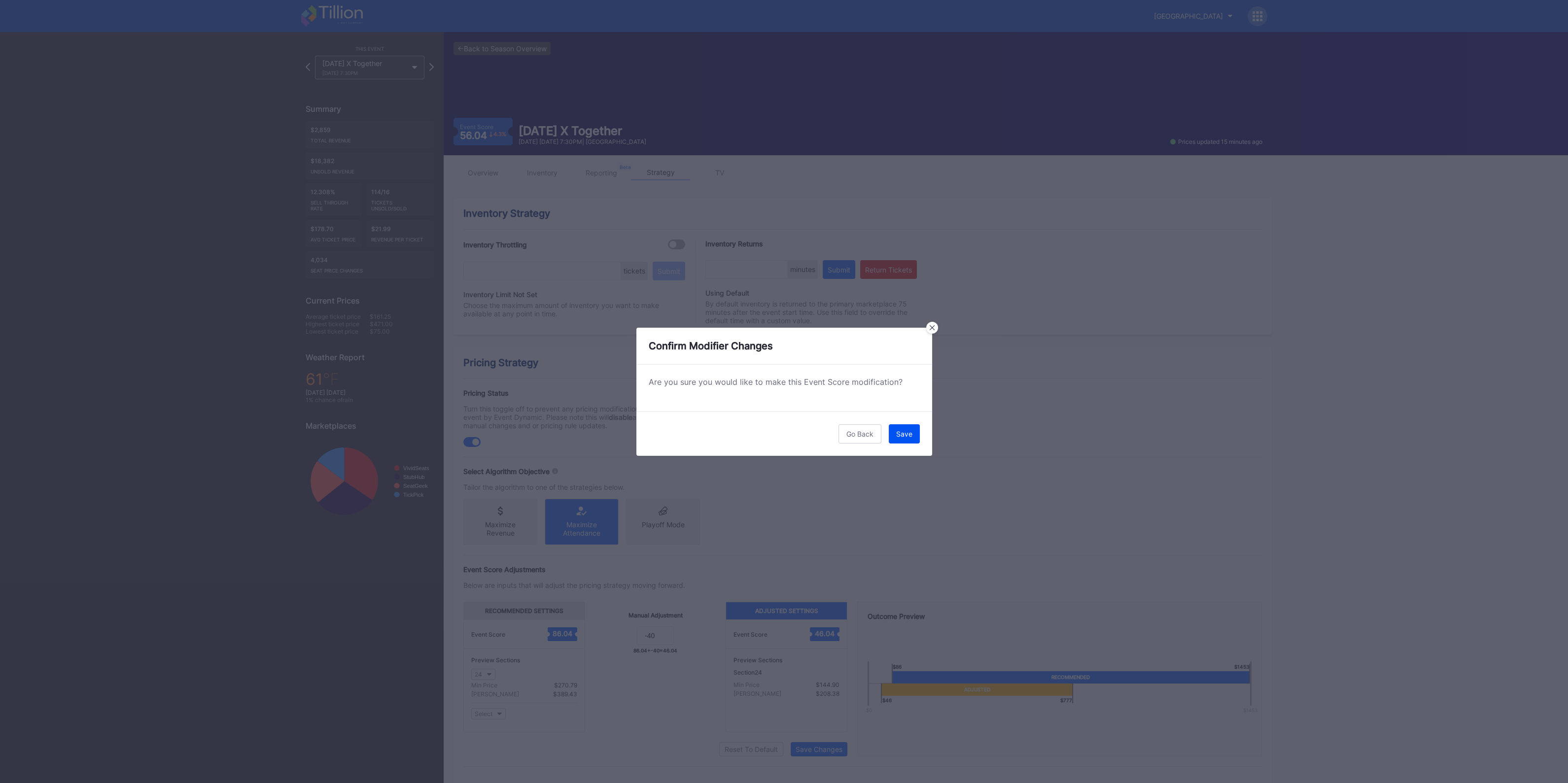
click at [906, 436] on div "Save" at bounding box center [904, 434] width 17 height 9
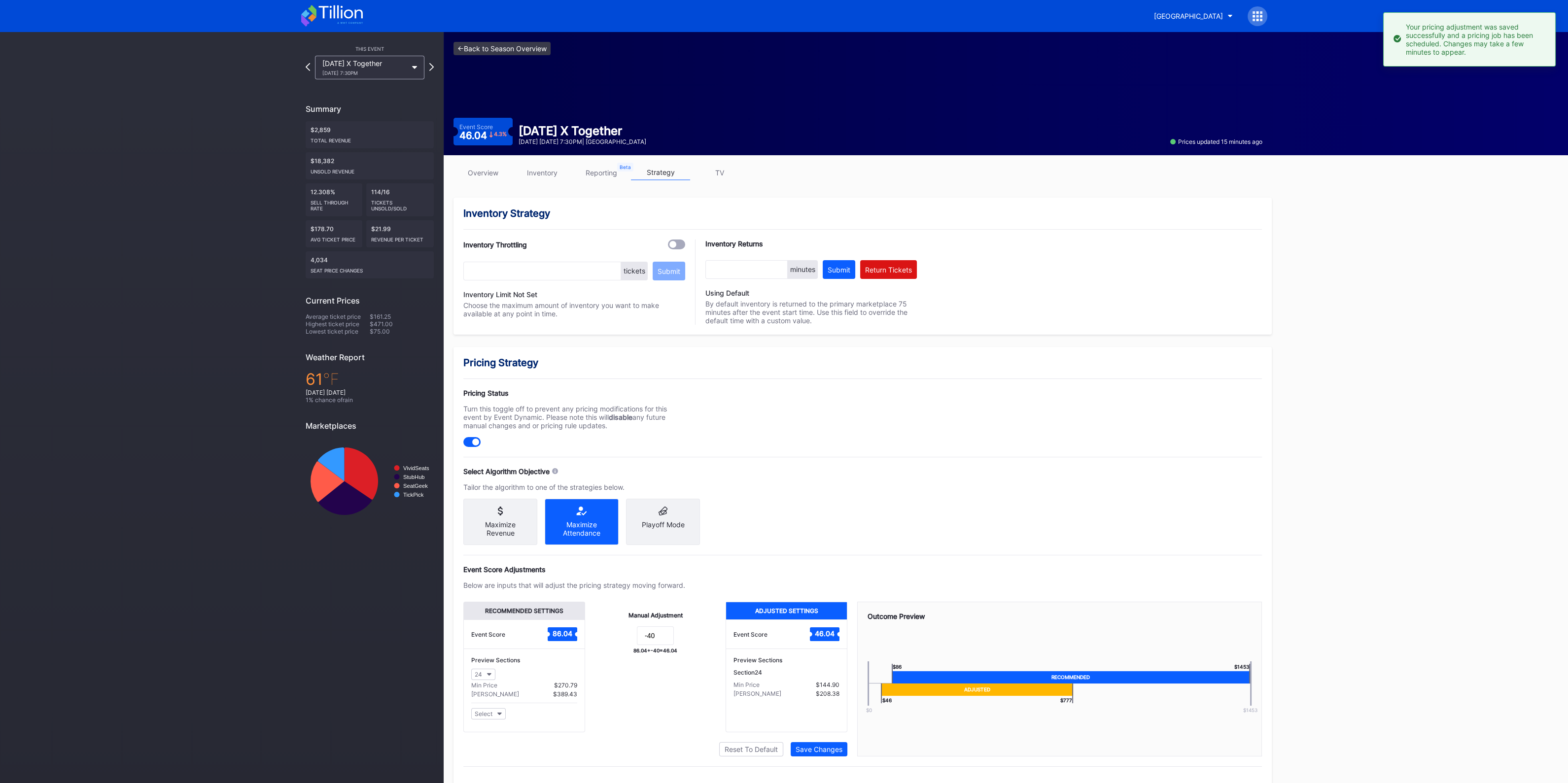
click at [512, 50] on link "<- Back to Season Overview" at bounding box center [502, 48] width 97 height 13
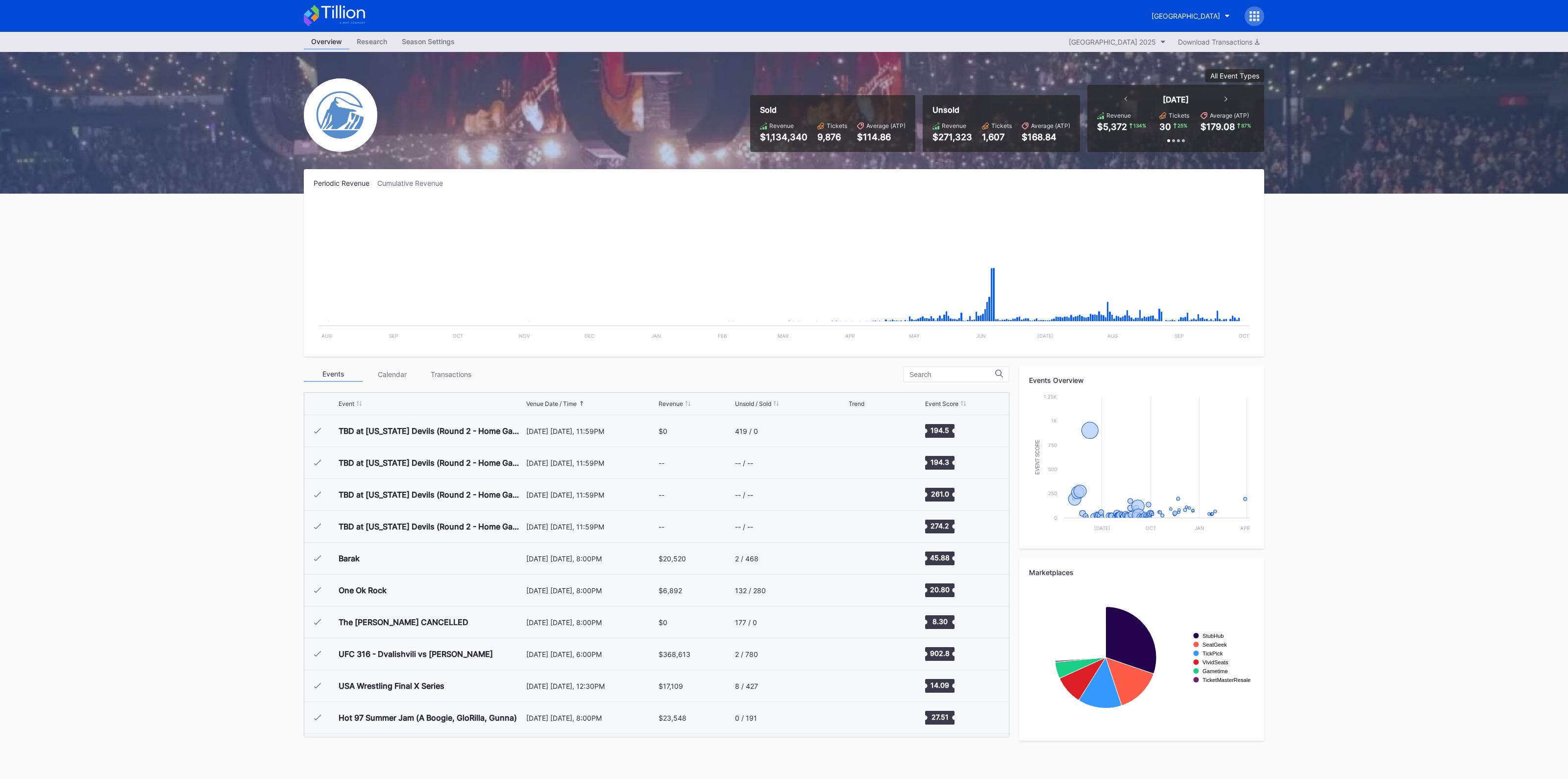
scroll to position [1625, 0]
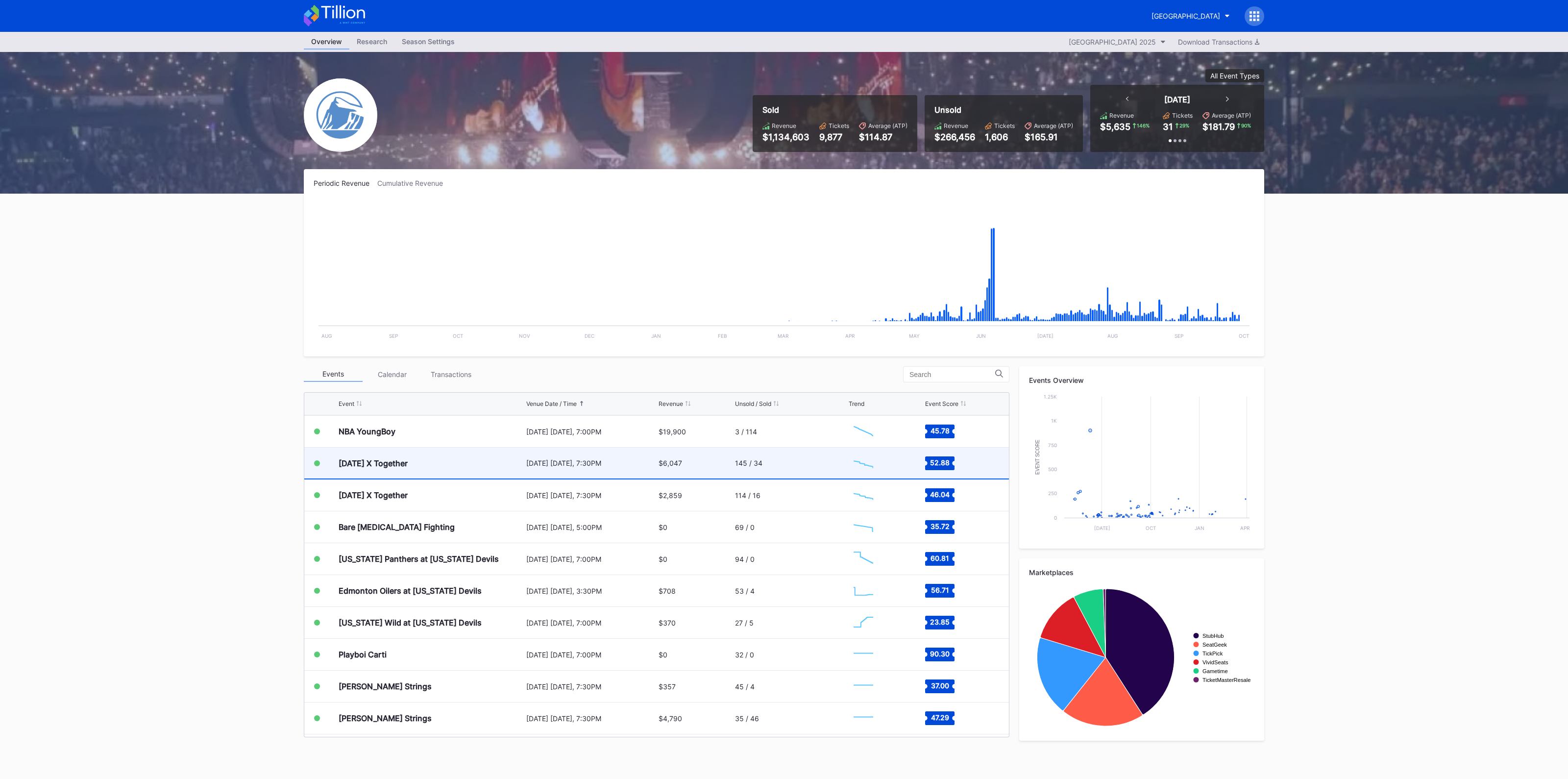
scroll to position [1625, 0]
